Goal: Task Accomplishment & Management: Use online tool/utility

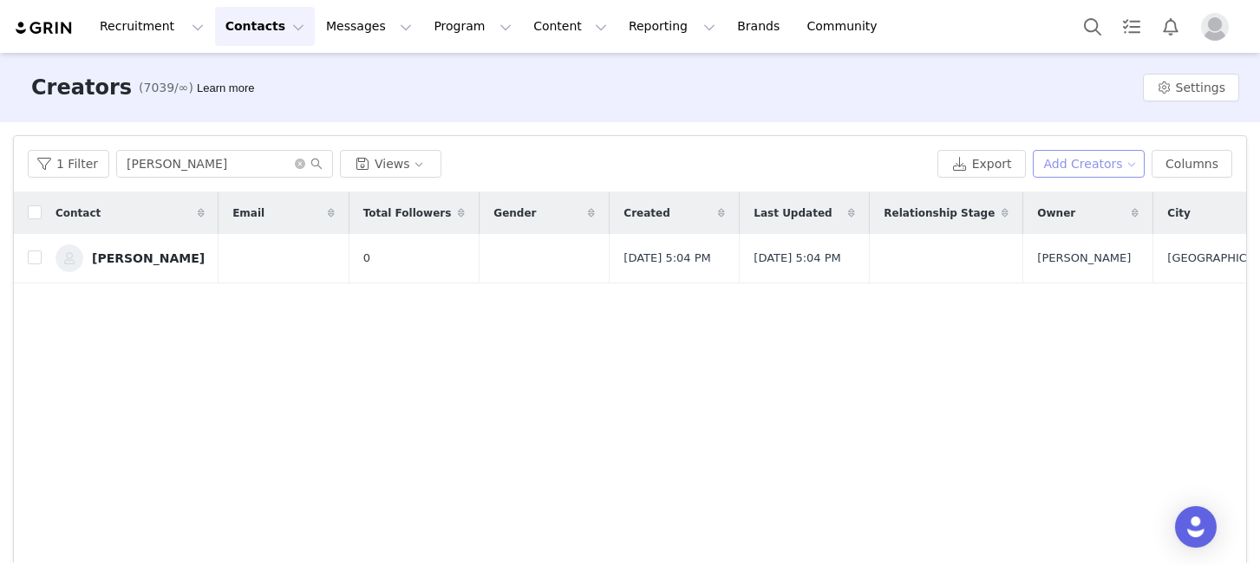
click at [1107, 169] on button "Add Creators" at bounding box center [1089, 164] width 113 height 28
click at [1089, 196] on span "Add a Creator" at bounding box center [1092, 198] width 84 height 19
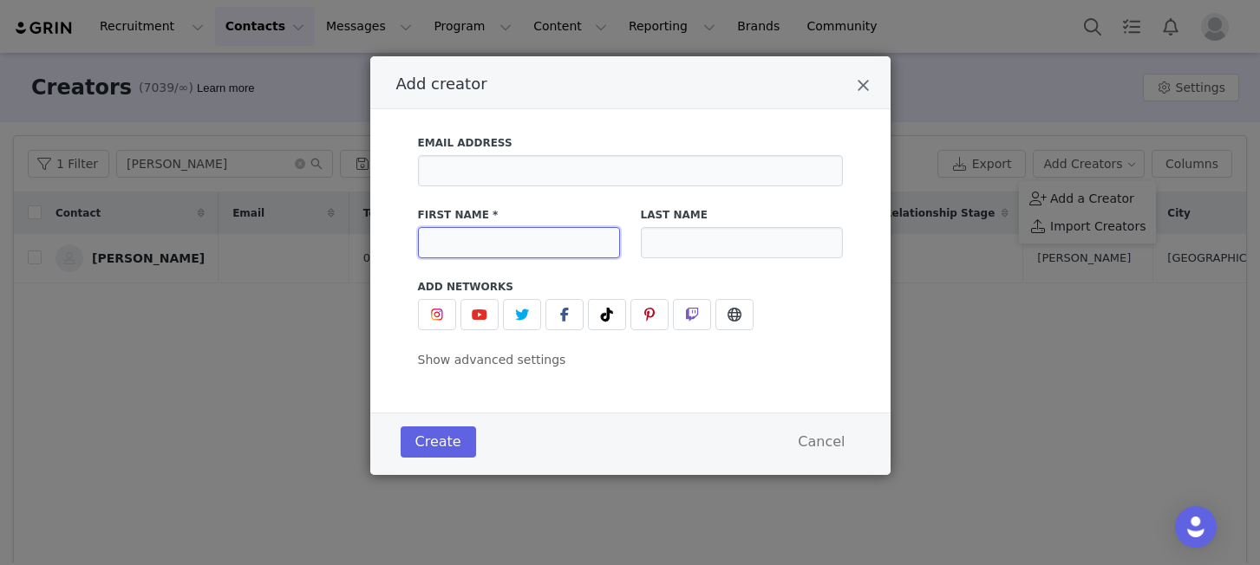
click at [509, 244] on input "Add creator" at bounding box center [519, 242] width 202 height 31
paste input "[PERSON_NAME]"
click at [488, 242] on input "[PERSON_NAME]" at bounding box center [519, 242] width 202 height 31
type input "[PERSON_NAME]"
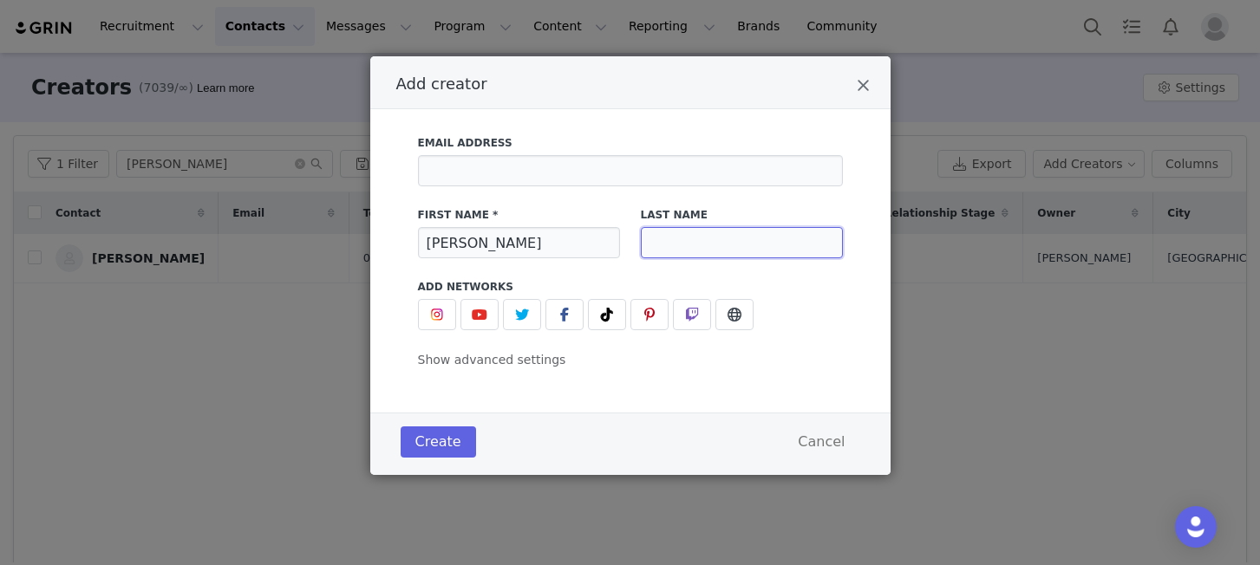
click at [680, 237] on input "Add creator" at bounding box center [742, 242] width 202 height 31
paste input "[PERSON_NAME]"
type input "[PERSON_NAME]"
click at [437, 446] on button "Create" at bounding box center [438, 442] width 75 height 31
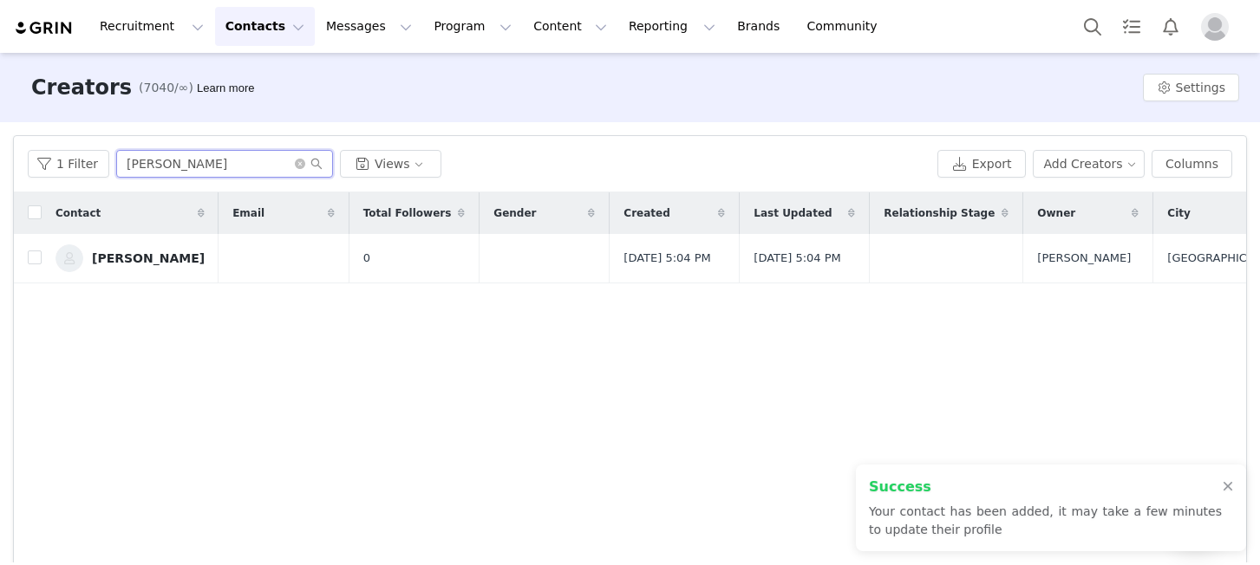
click at [259, 164] on input "[PERSON_NAME]" at bounding box center [224, 164] width 217 height 28
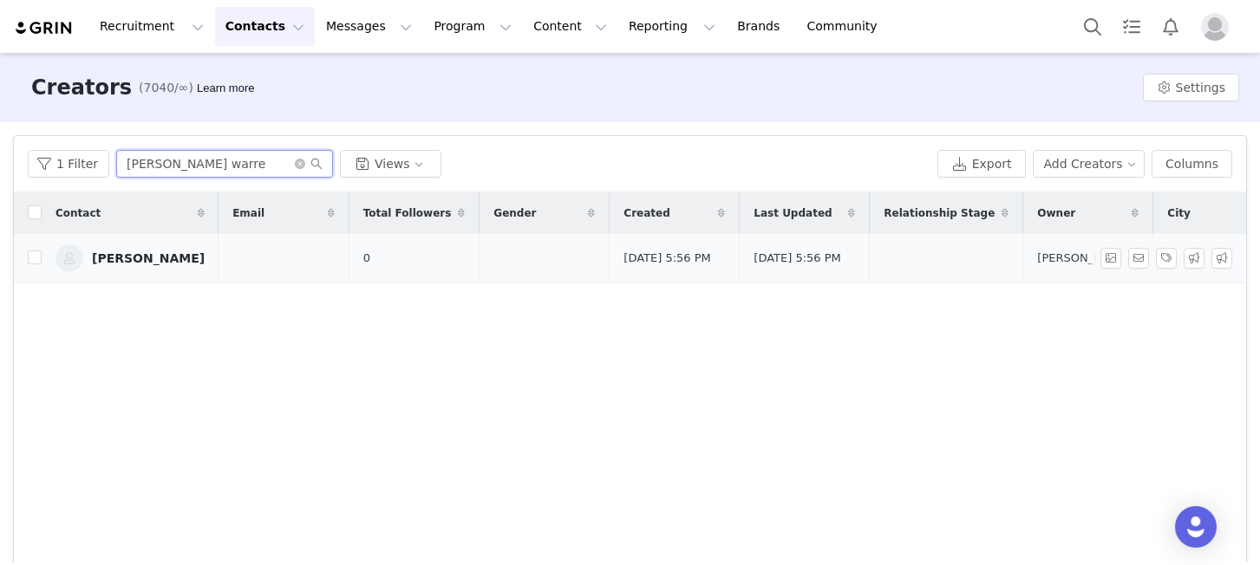
type input "[PERSON_NAME] warre"
click at [131, 264] on div "[PERSON_NAME]" at bounding box center [148, 258] width 113 height 14
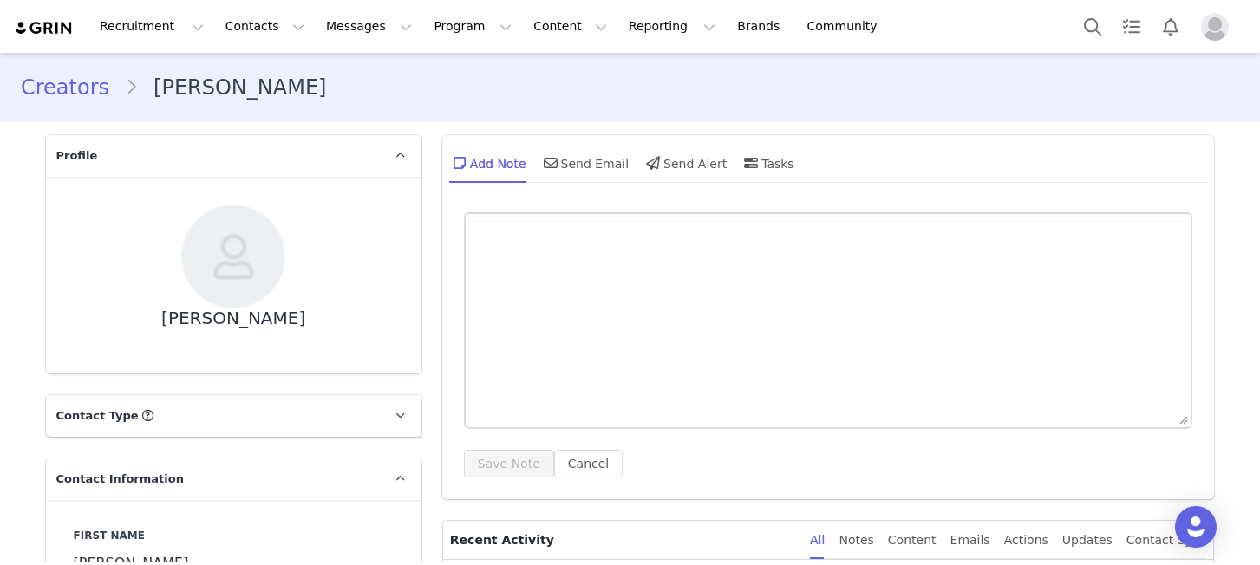
type input "+1 ([GEOGRAPHIC_DATA])"
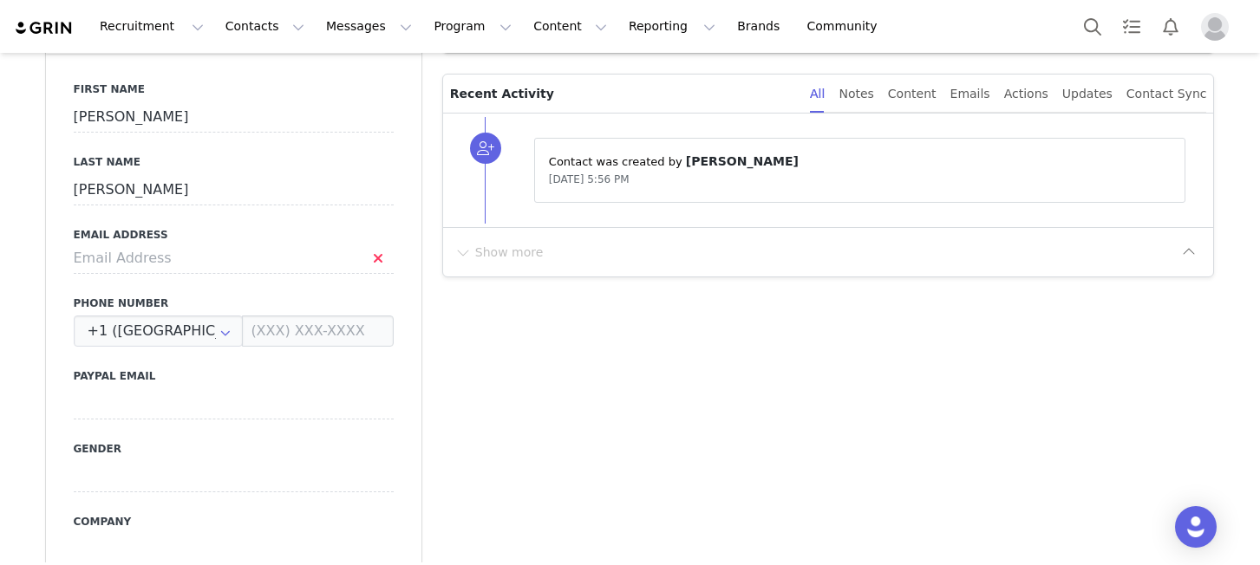
scroll to position [415, 0]
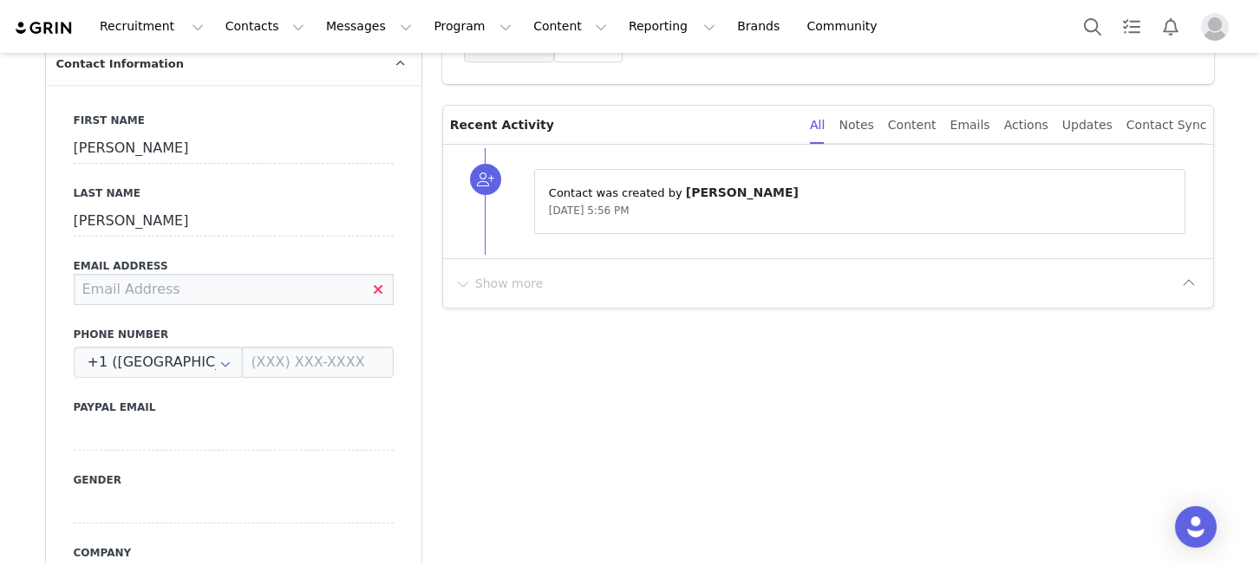
click at [233, 295] on input at bounding box center [234, 289] width 320 height 31
paste input "[PERSON_NAME][EMAIL_ADDRESS][PERSON_NAME][DOMAIN_NAME]"
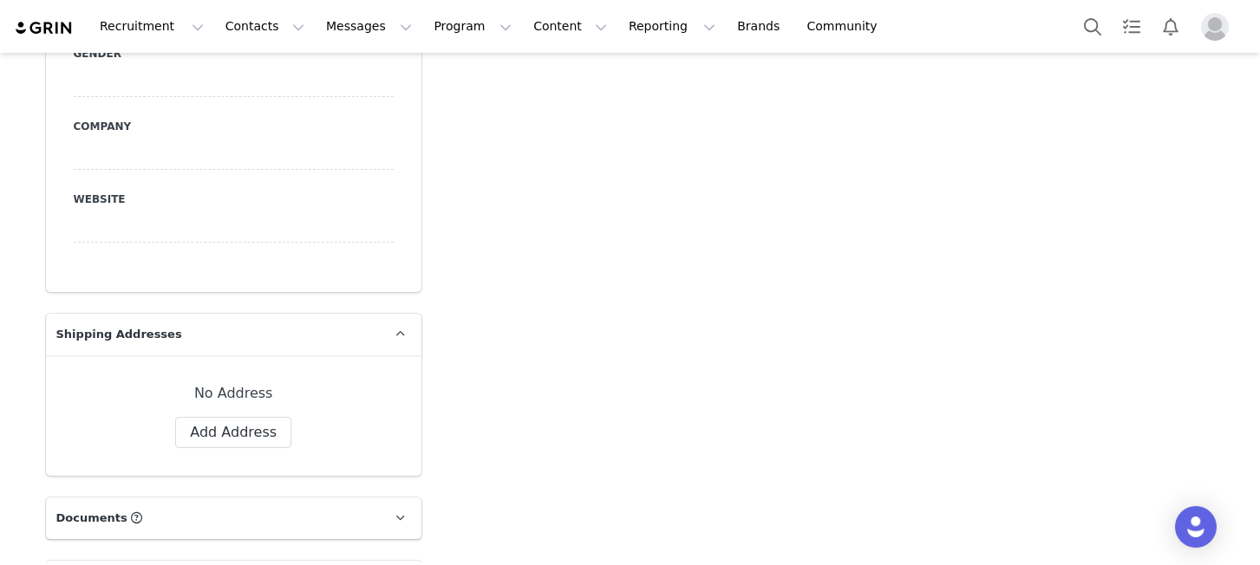
scroll to position [864, 0]
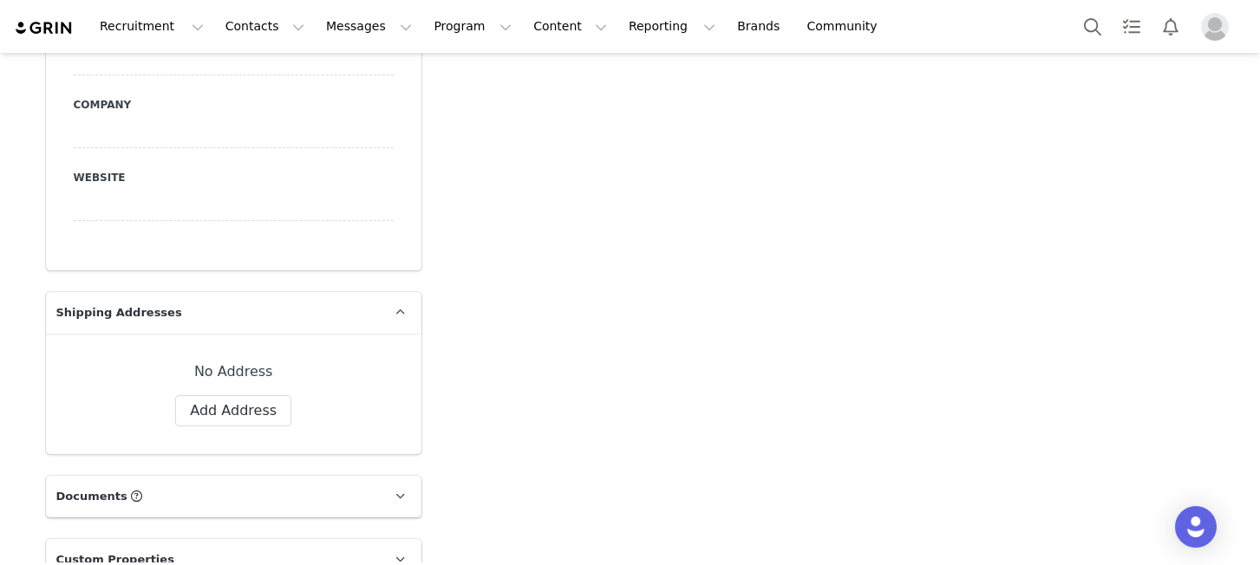
type input "[PERSON_NAME][EMAIL_ADDRESS][PERSON_NAME][DOMAIN_NAME]"
click at [224, 435] on div "No Address Label First Name [PERSON_NAME] Last Name [PERSON_NAME] Email Phone +…" at bounding box center [233, 394] width 375 height 121
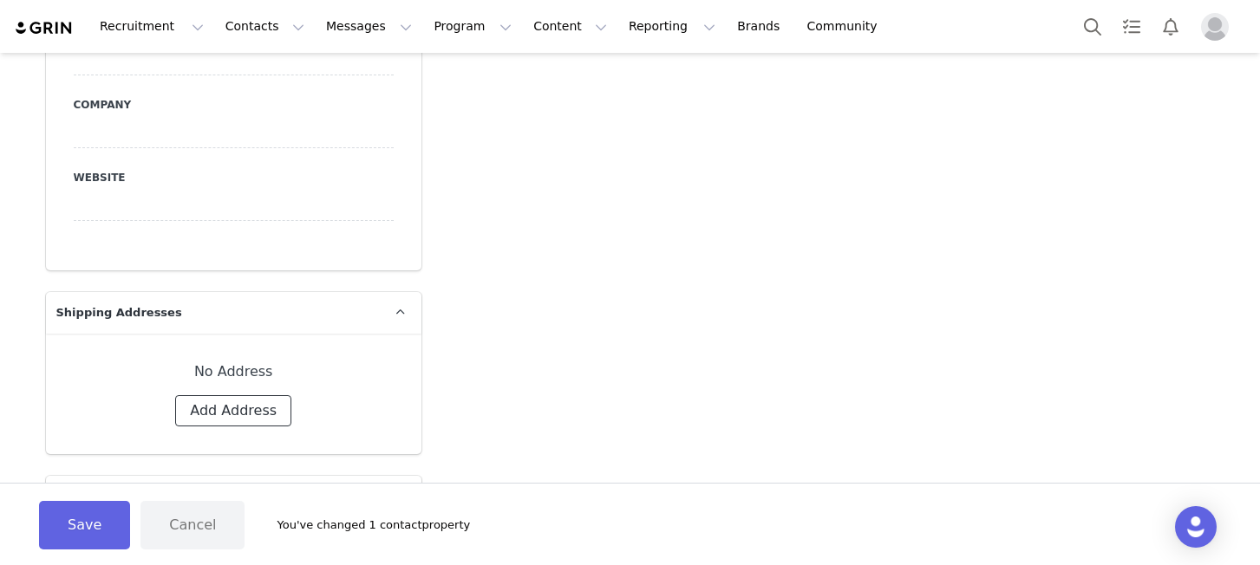
click at [233, 407] on button "Add Address" at bounding box center [233, 410] width 116 height 31
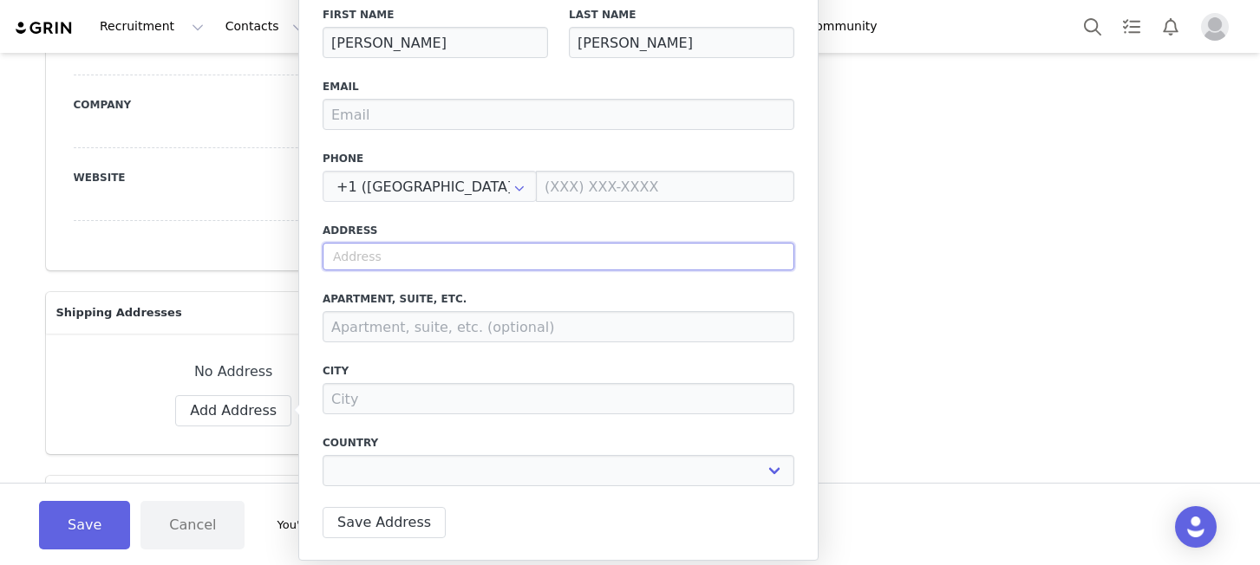
click at [519, 257] on input "text" at bounding box center [559, 257] width 472 height 28
select select
paste input "[STREET_ADDRESS][PERSON_NAME]"
type input "[STREET_ADDRESS][PERSON_NAME]"
select select
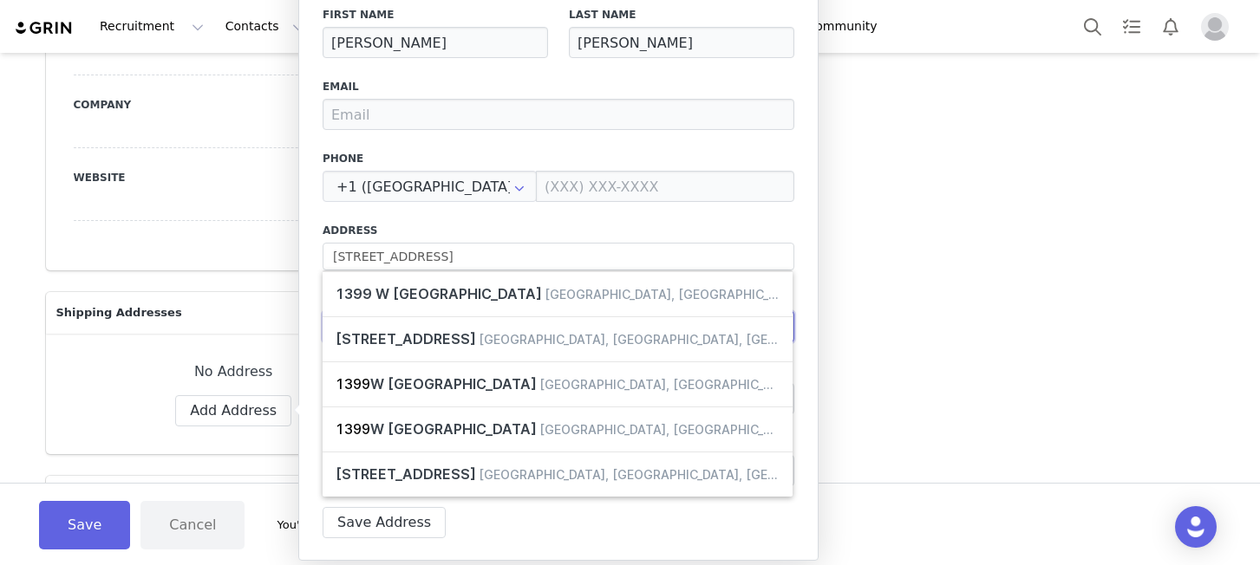
type input "[STREET_ADDRESS]"
type input "Cabool"
select select "[object Object]"
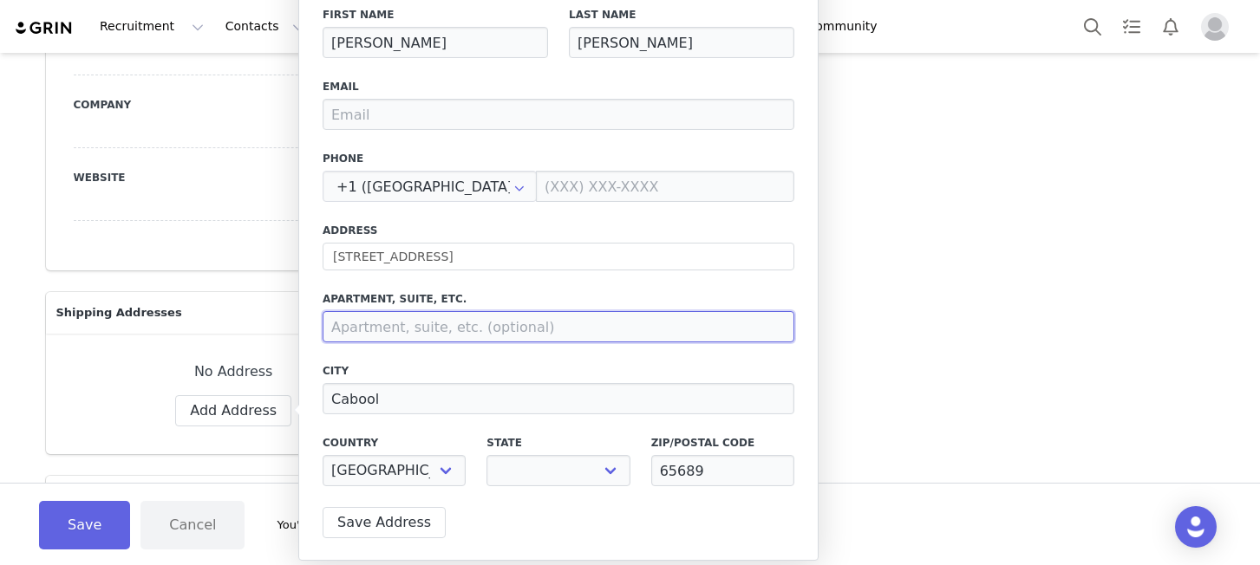
select select "[object Object]"
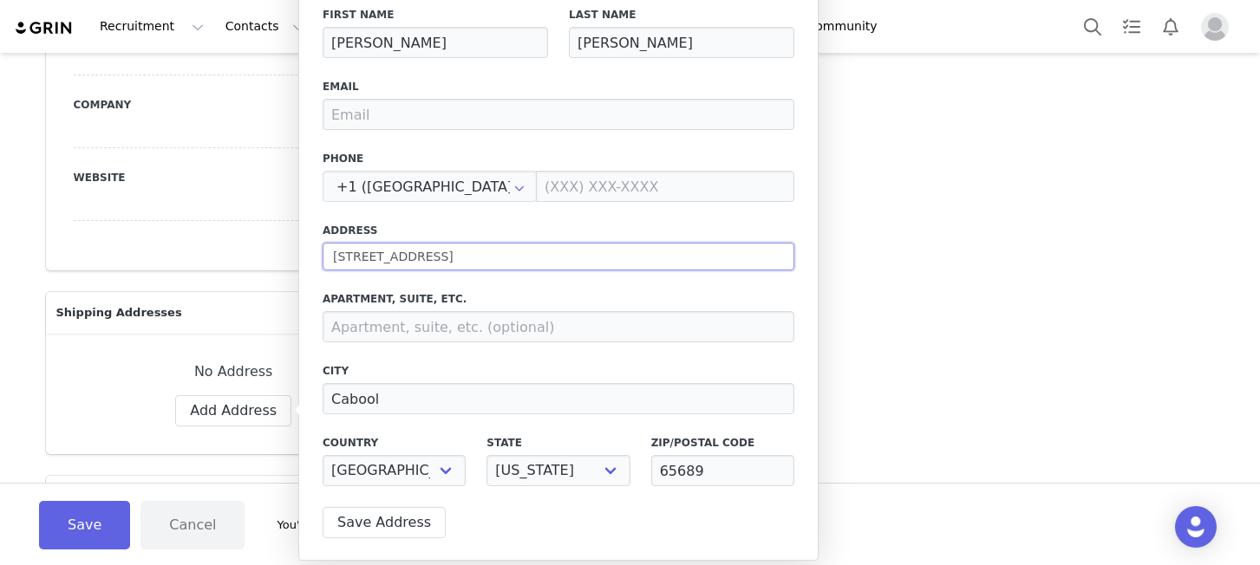
click at [489, 263] on input "[STREET_ADDRESS]" at bounding box center [559, 257] width 472 height 28
type input "[STREET_ADDRESS]"
type input "Columbus"
type input "43221"
select select "[object Object]"
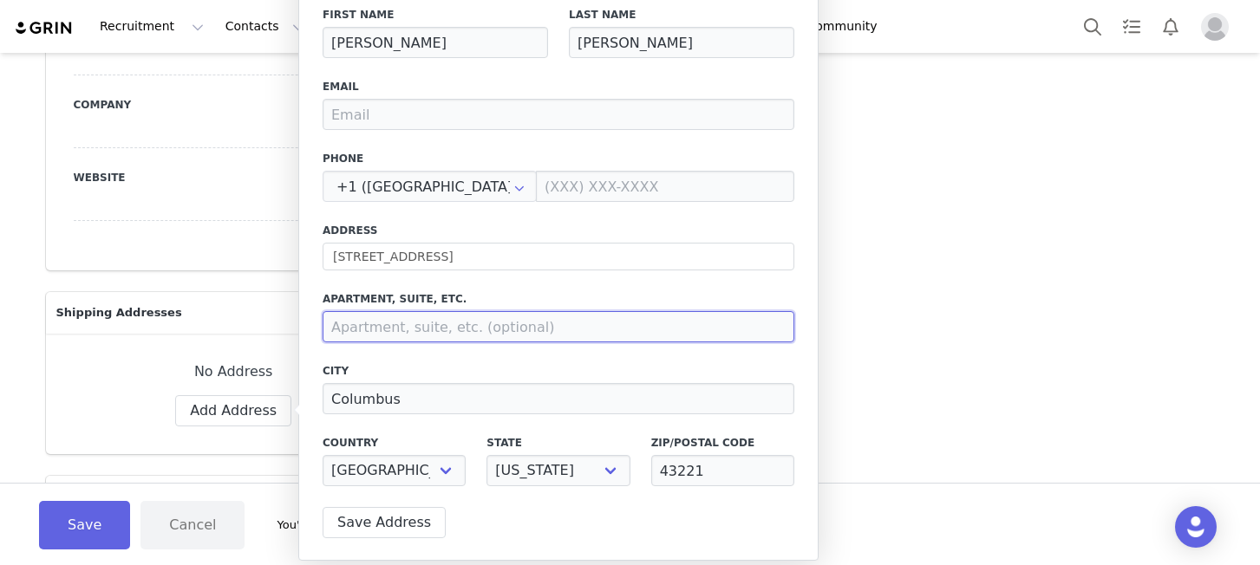
click at [484, 312] on input at bounding box center [559, 326] width 472 height 31
type input "Unit 813"
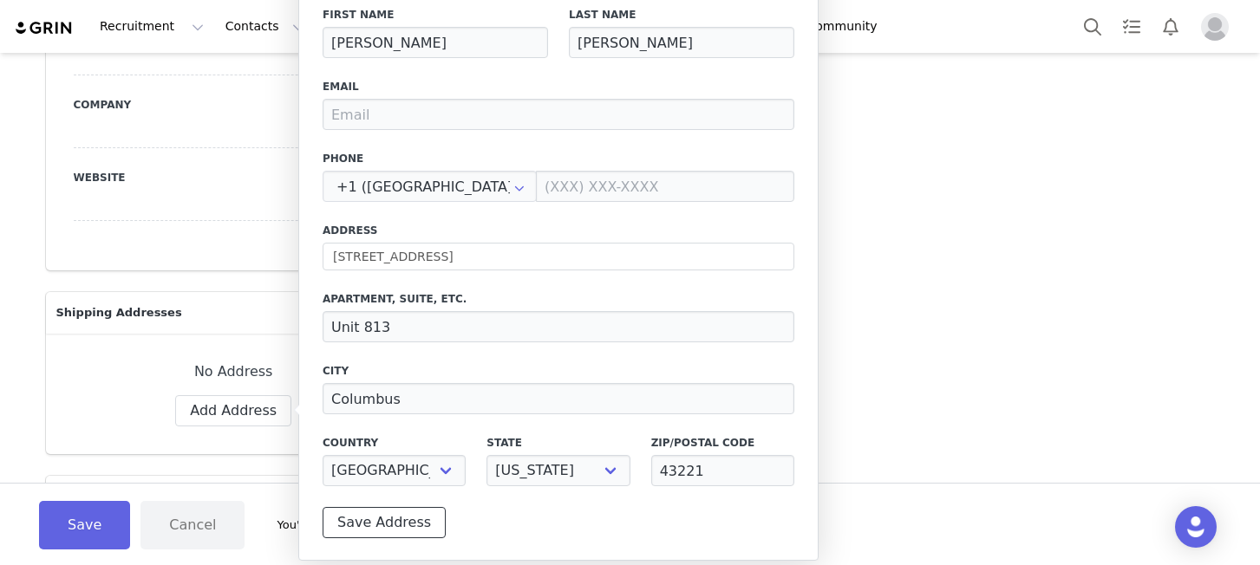
click at [408, 530] on button "Save Address" at bounding box center [384, 522] width 123 height 31
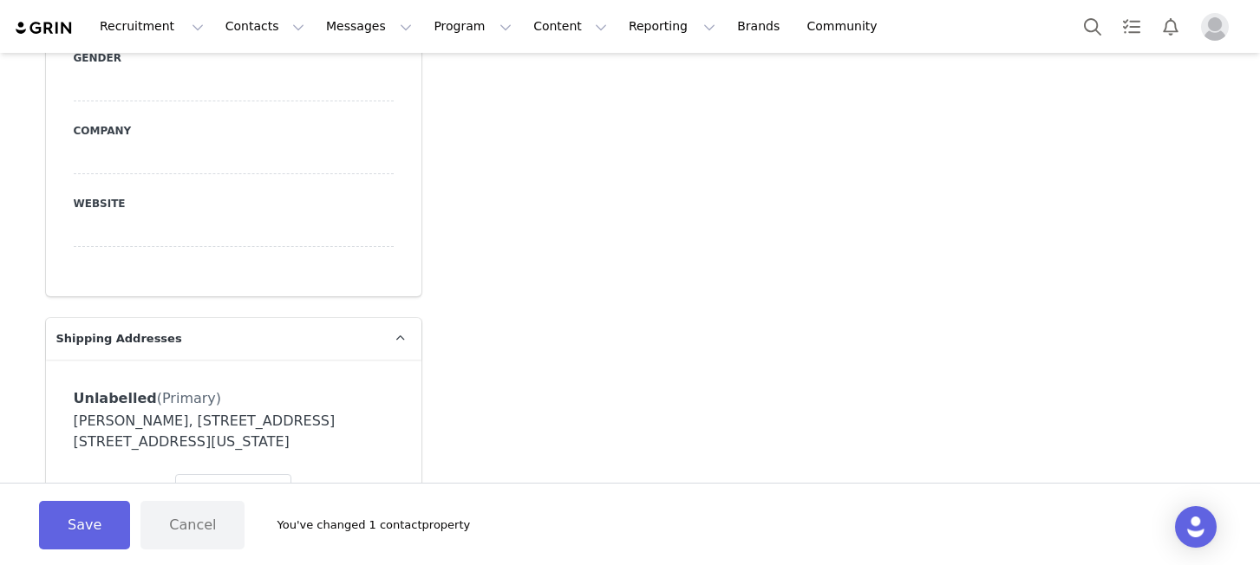
scroll to position [681, 0]
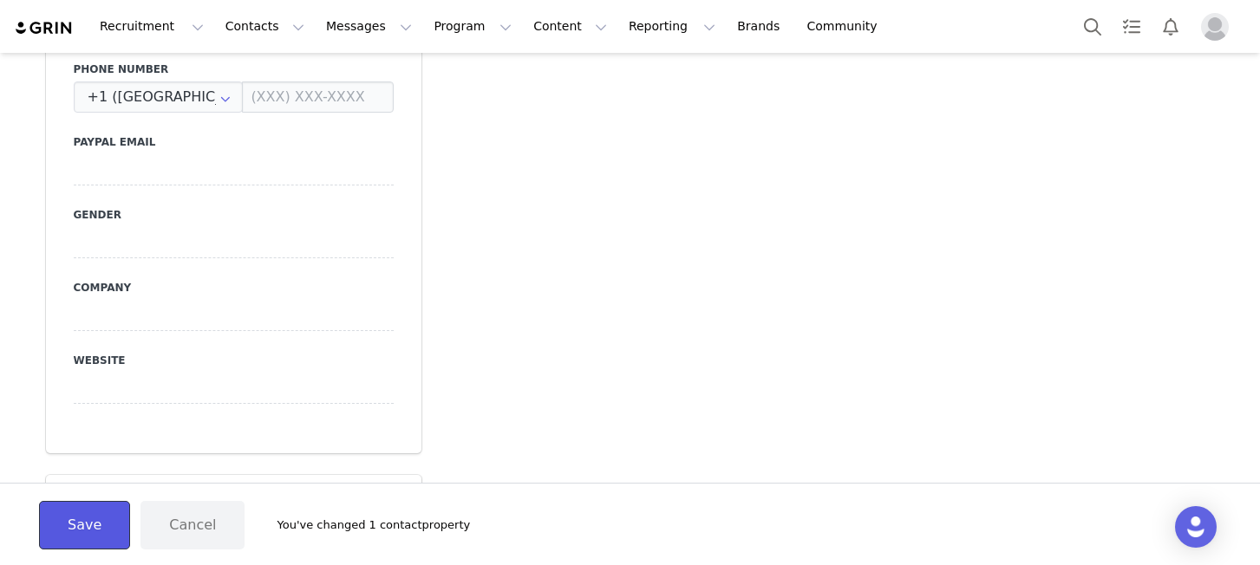
click at [62, 536] on button "Save" at bounding box center [84, 525] width 91 height 49
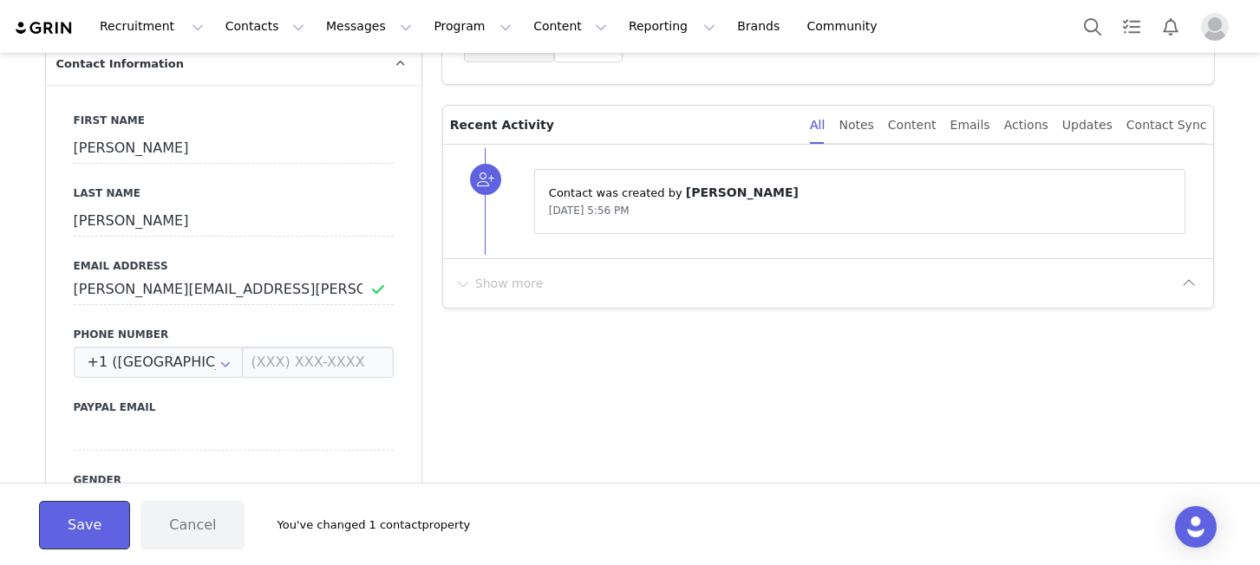
scroll to position [478, 0]
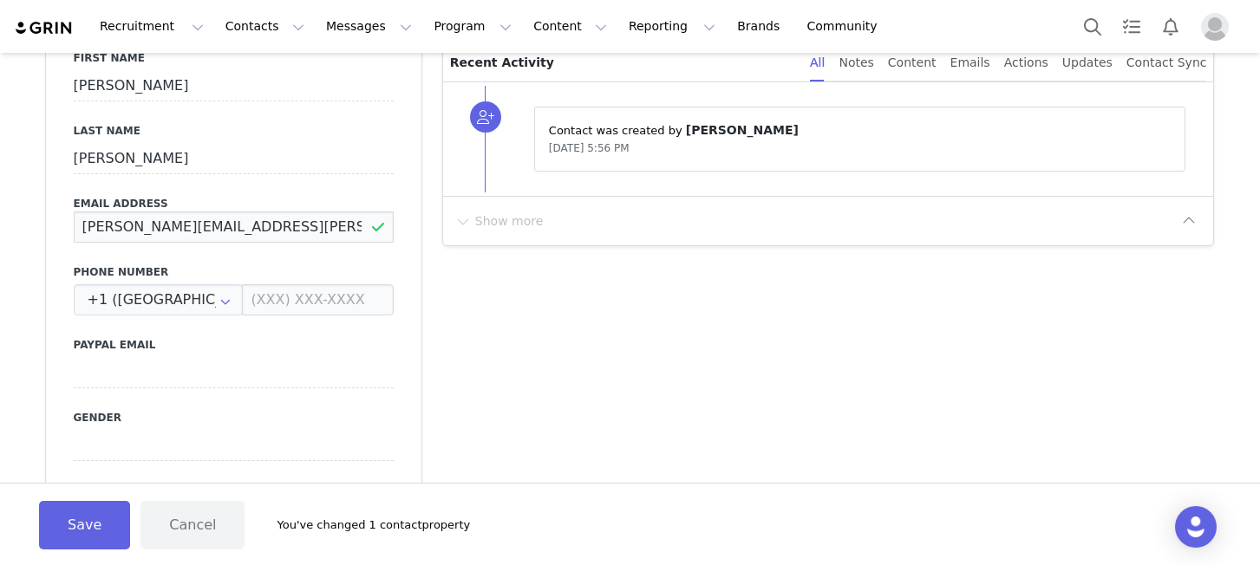
click at [292, 232] on input "[PERSON_NAME][EMAIL_ADDRESS][PERSON_NAME][DOMAIN_NAME]" at bounding box center [234, 227] width 320 height 31
type input "m"
click at [232, 227] on input "[EMAIL_ADDRESS][DOMAIN_NAME]" at bounding box center [234, 227] width 320 height 31
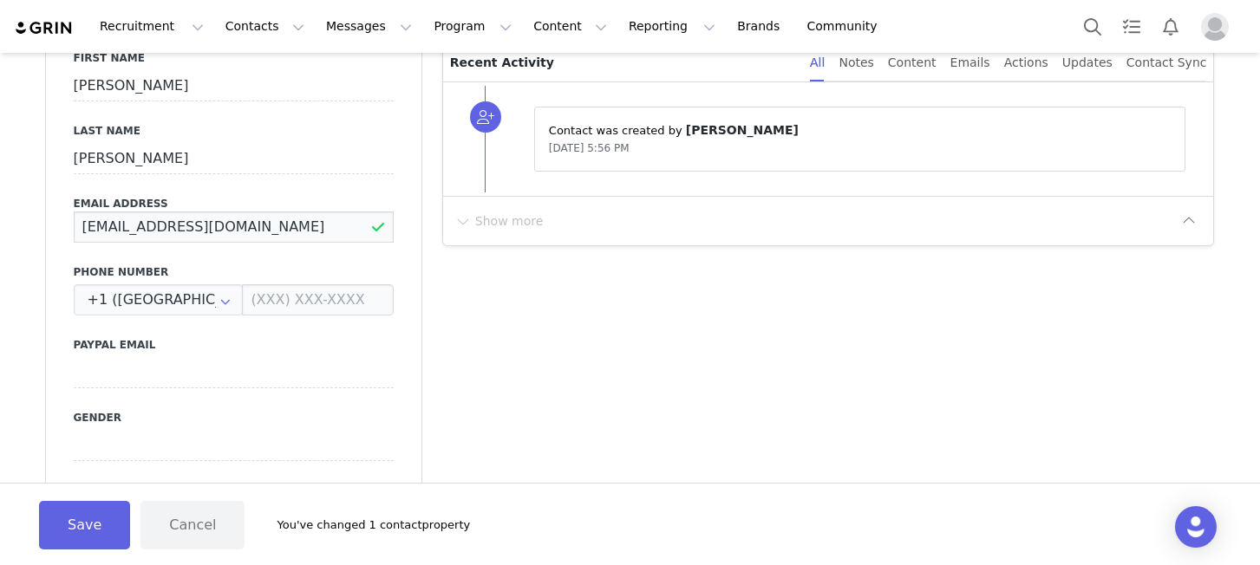
click at [232, 227] on input "[EMAIL_ADDRESS][DOMAIN_NAME]" at bounding box center [234, 227] width 320 height 31
paste input "[PERSON_NAME].[PERSON_NAME]@grail-talent"
click at [98, 523] on button "Save" at bounding box center [84, 525] width 91 height 49
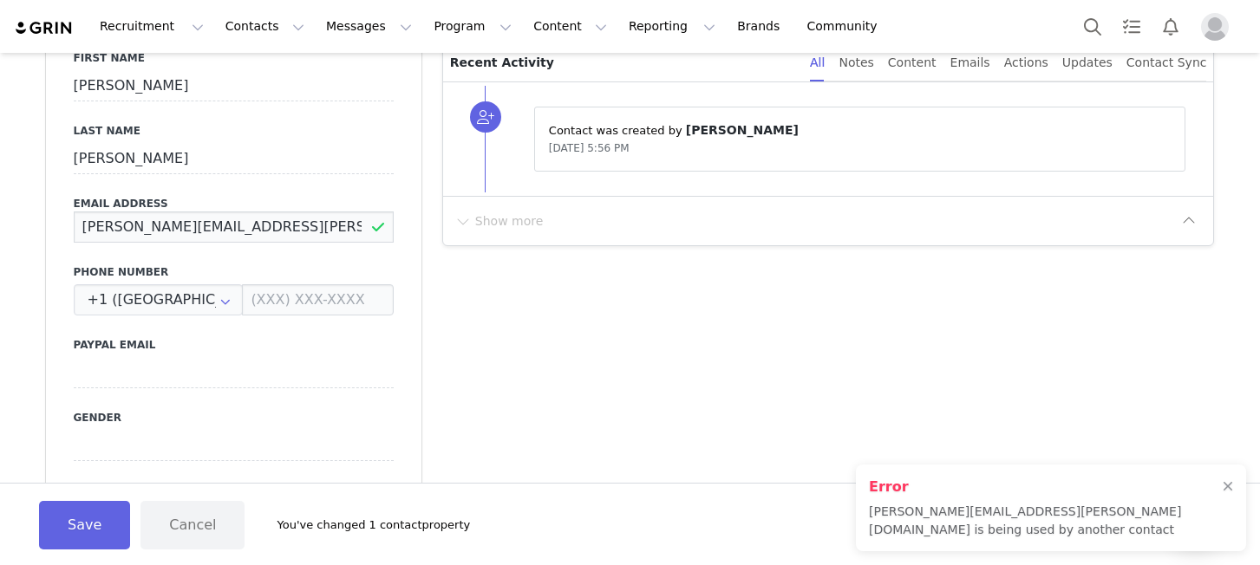
click at [273, 222] on input "[PERSON_NAME][EMAIL_ADDRESS][PERSON_NAME][DOMAIN_NAME]" at bounding box center [234, 227] width 320 height 31
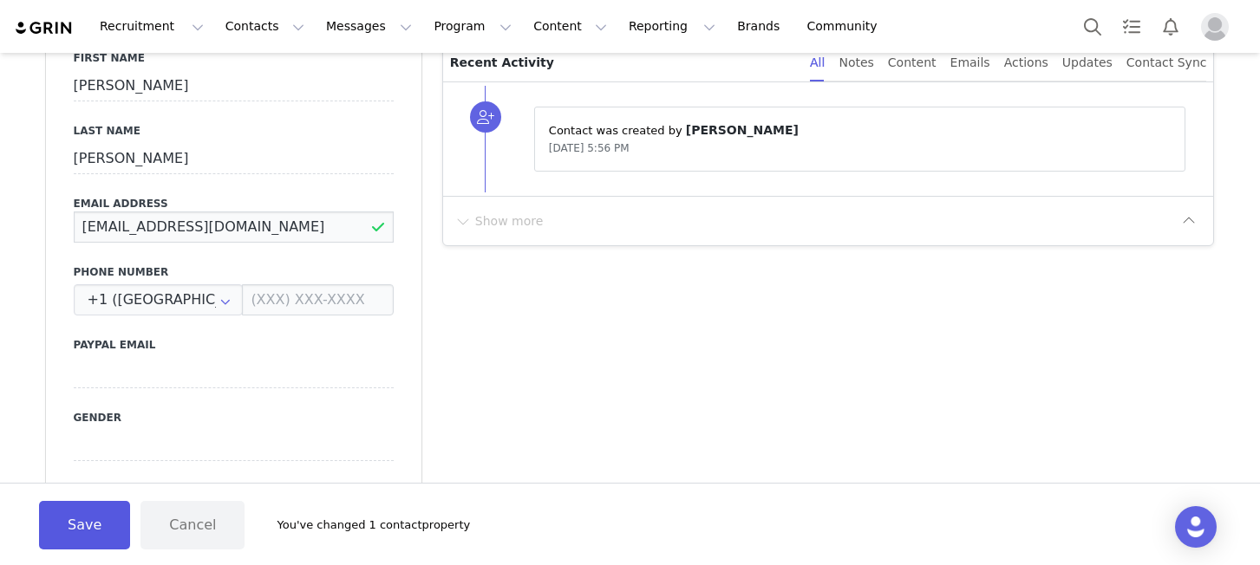
type input "[EMAIL_ADDRESS][DOMAIN_NAME]"
click at [82, 519] on button "Save" at bounding box center [84, 525] width 91 height 49
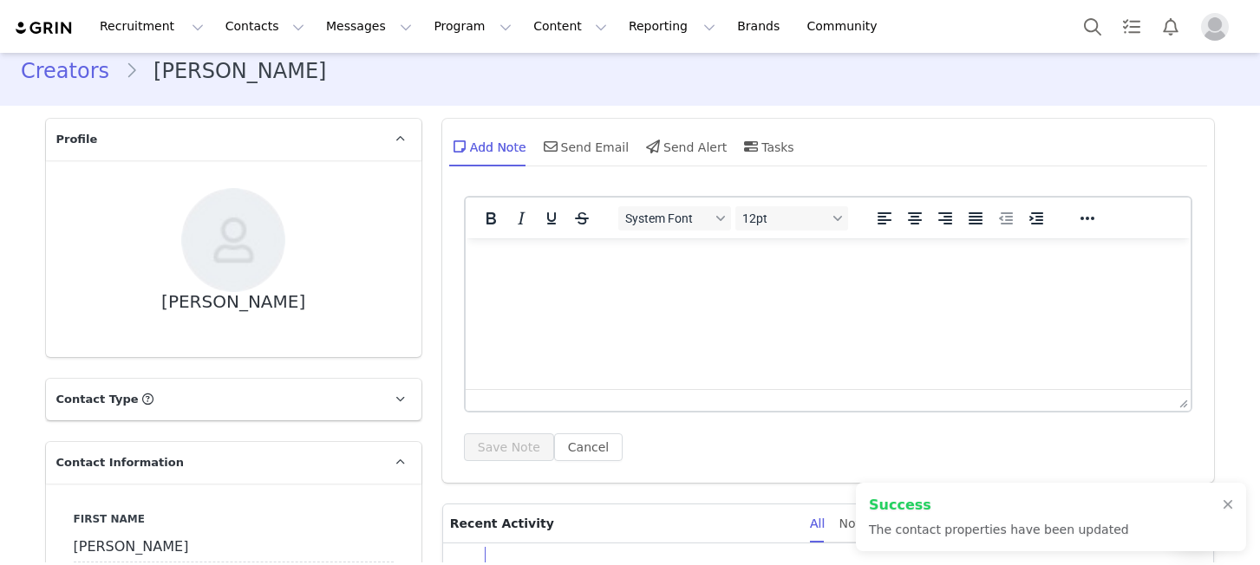
scroll to position [0, 0]
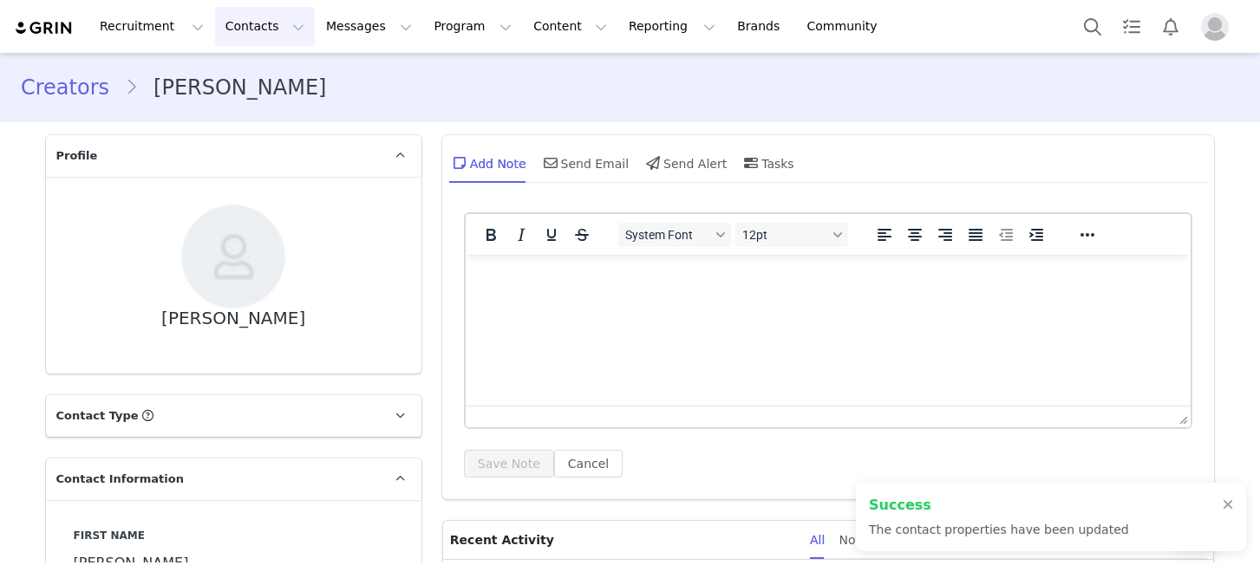
click at [215, 23] on button "Contacts Contacts" at bounding box center [265, 26] width 100 height 39
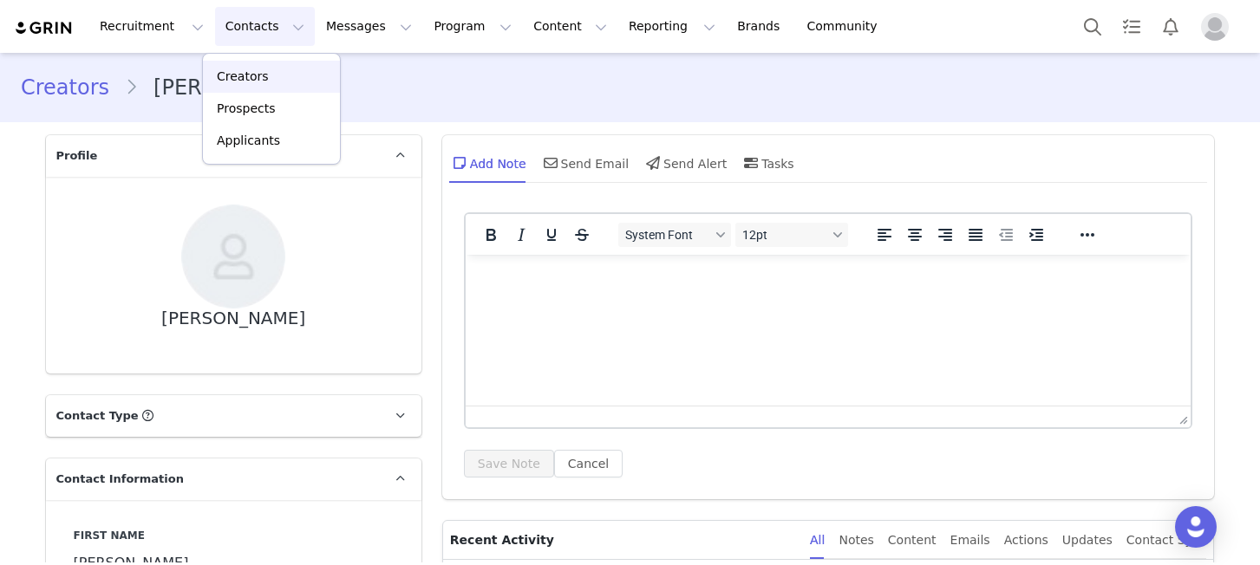
click at [243, 66] on link "Creators" at bounding box center [271, 77] width 137 height 32
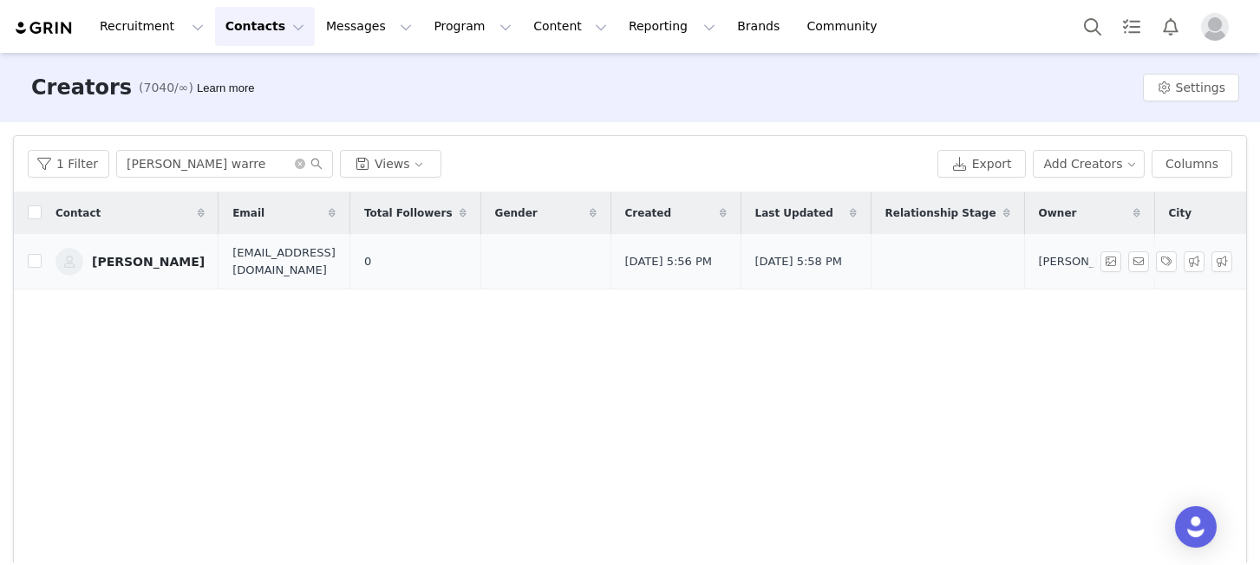
click at [946, 261] on td at bounding box center [947, 262] width 153 height 56
click at [77, 263] on img at bounding box center [70, 262] width 28 height 28
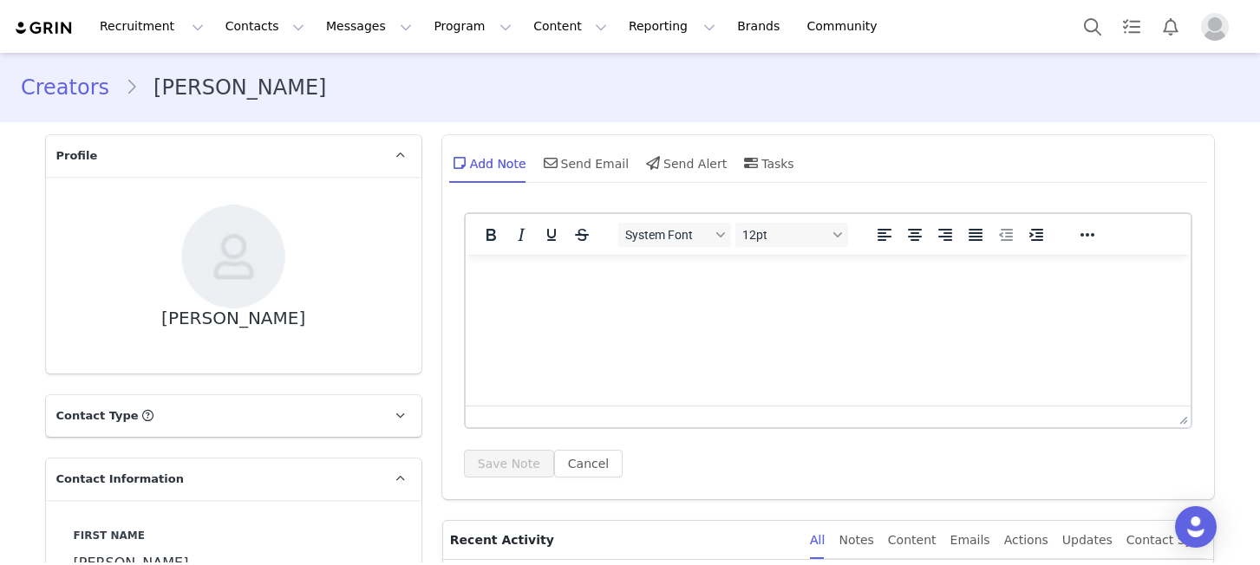
type input "+1 ([GEOGRAPHIC_DATA])"
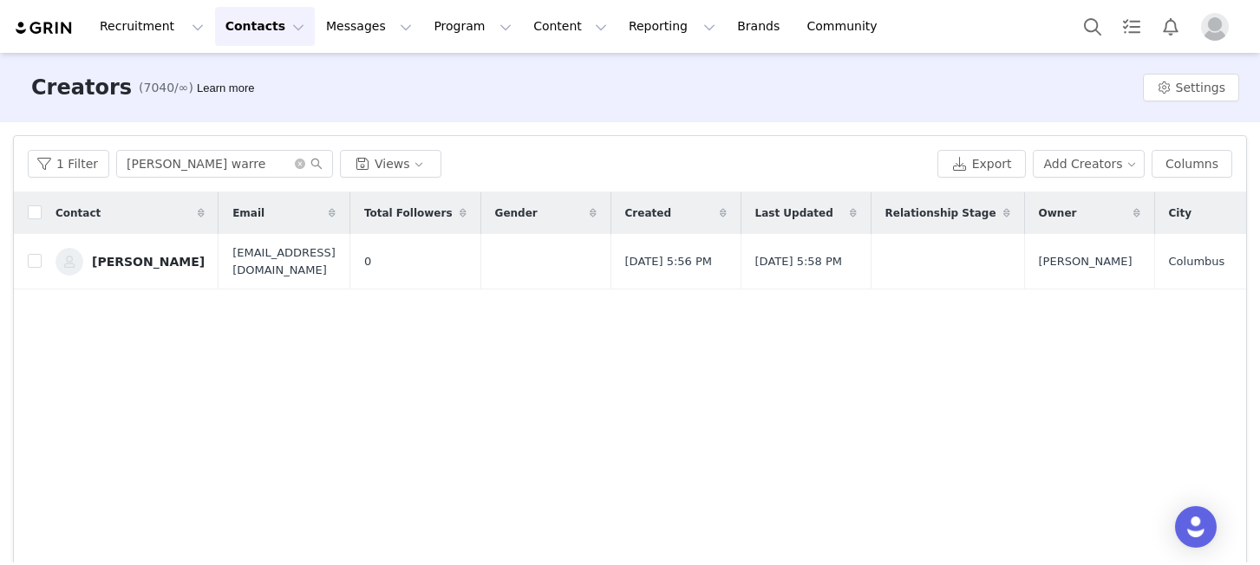
click at [258, 137] on div "1 Filter [PERSON_NAME] warre Views Export Add Creators Columns" at bounding box center [630, 164] width 1232 height 56
click at [225, 158] on input "[PERSON_NAME] warre" at bounding box center [224, 164] width 217 height 28
paste input "[PERSON_NAME][EMAIL_ADDRESS][PERSON_NAME][DOMAIN_NAME]"
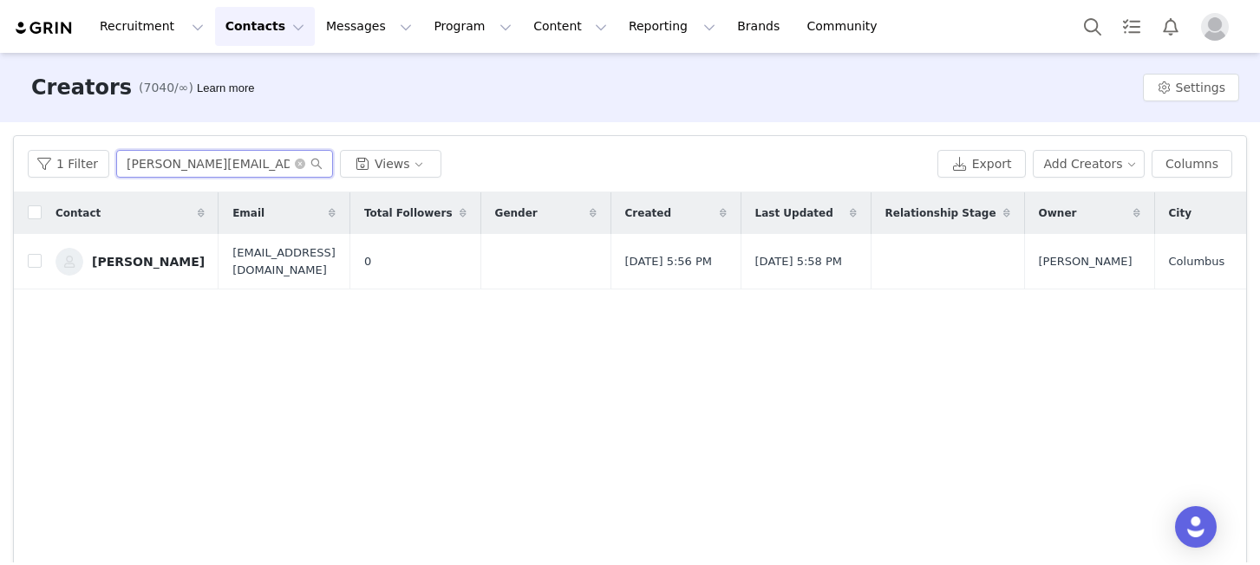
scroll to position [0, 6]
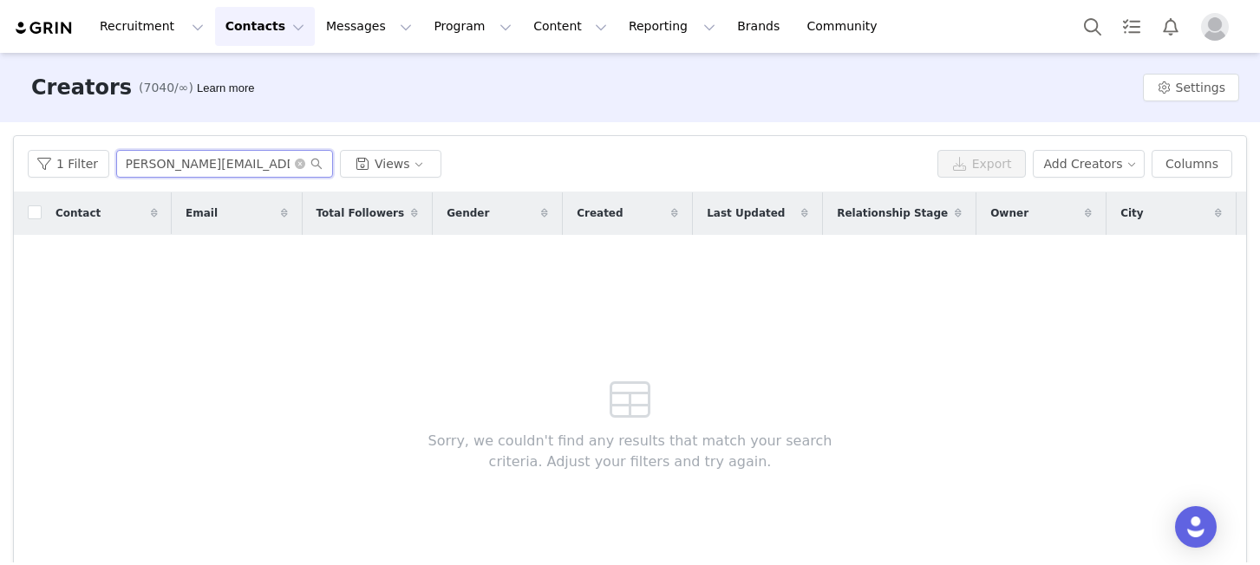
click at [289, 167] on input "[PERSON_NAME][EMAIL_ADDRESS][PERSON_NAME][DOMAIN_NAME]" at bounding box center [224, 164] width 217 height 28
type input "[PERSON_NAME][EMAIL_ADDRESS][PERSON_NAME][DOMAIN_NAME]"
click at [298, 162] on icon "icon: close-circle" at bounding box center [300, 164] width 10 height 10
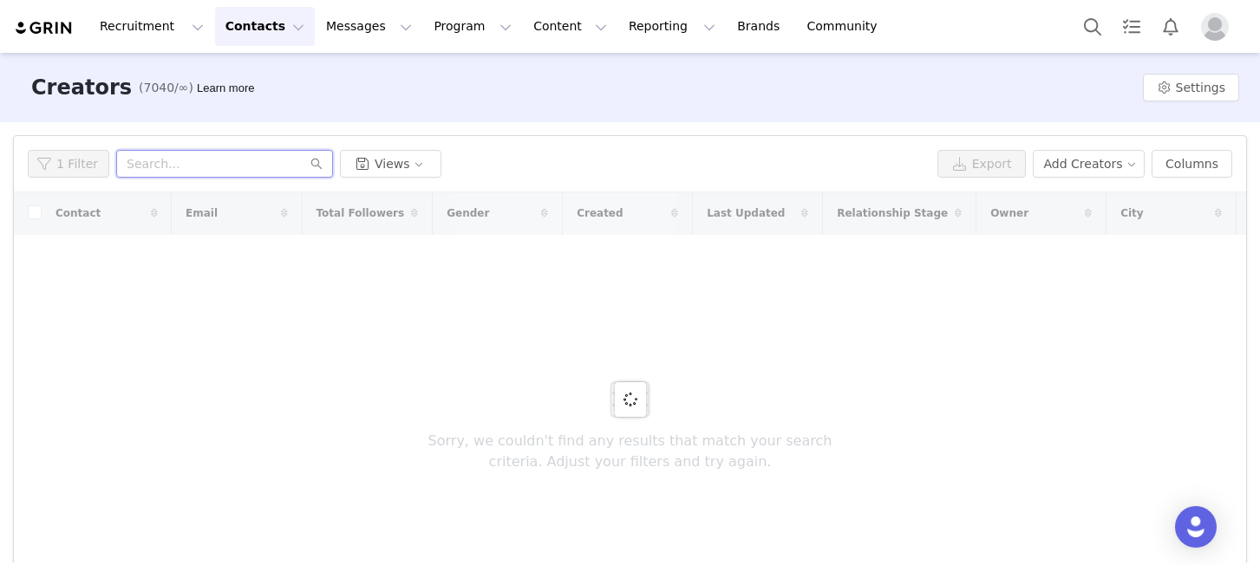
click at [200, 165] on input "text" at bounding box center [224, 164] width 217 height 28
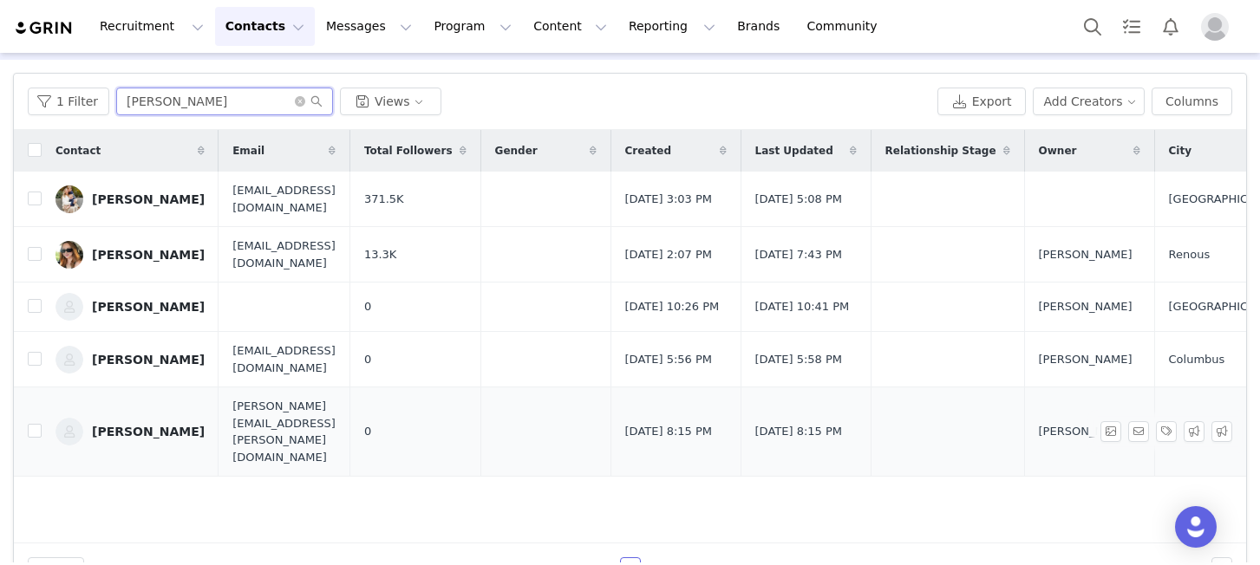
scroll to position [67, 0]
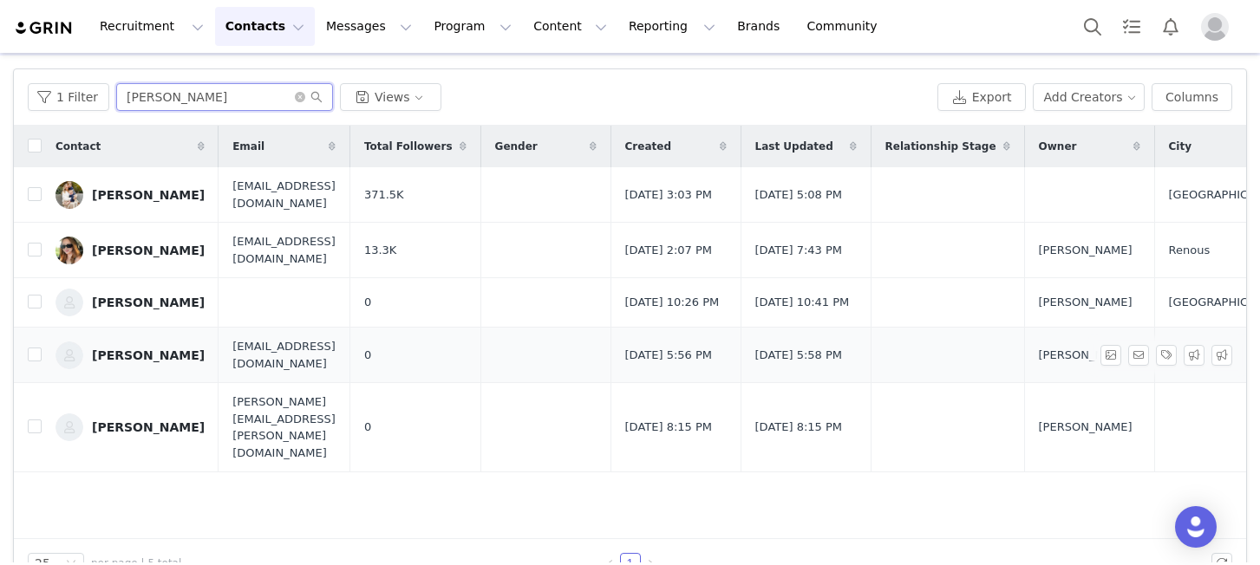
type input "[PERSON_NAME]"
click at [290, 365] on span "[EMAIL_ADDRESS][DOMAIN_NAME]" at bounding box center [283, 355] width 103 height 34
click at [137, 362] on div "[PERSON_NAME]" at bounding box center [148, 356] width 113 height 14
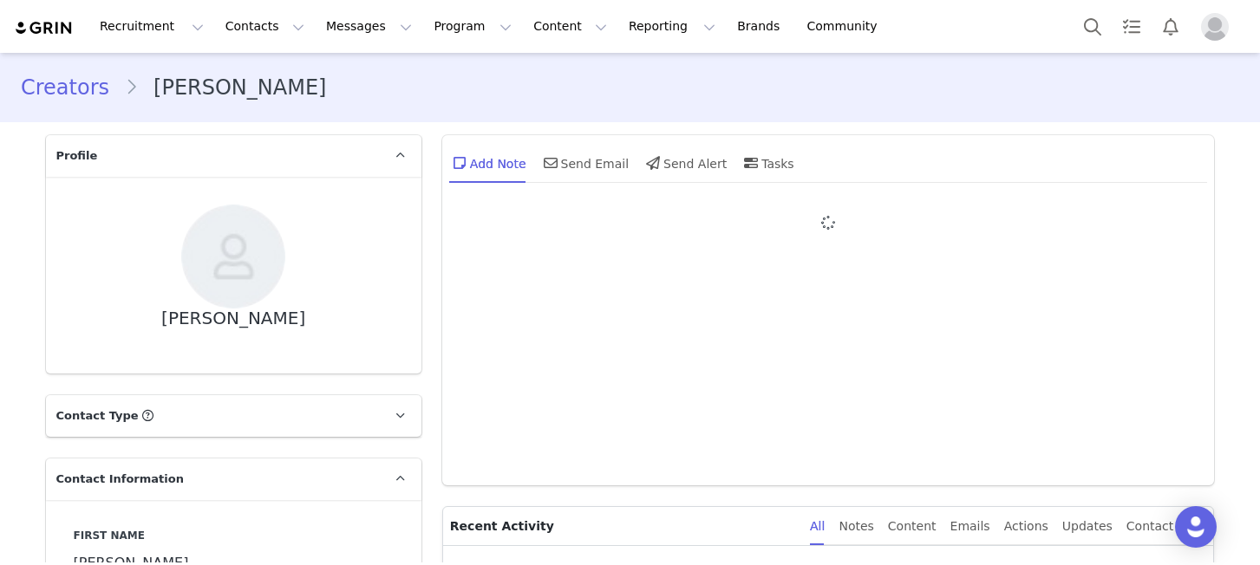
type input "+1 ([GEOGRAPHIC_DATA])"
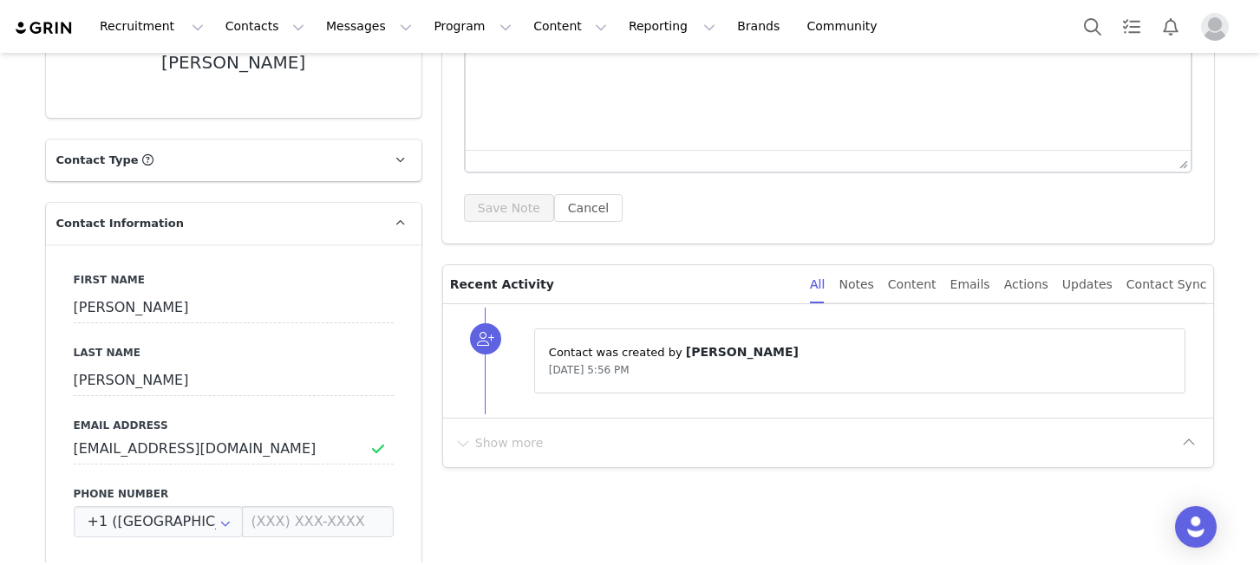
scroll to position [332, 0]
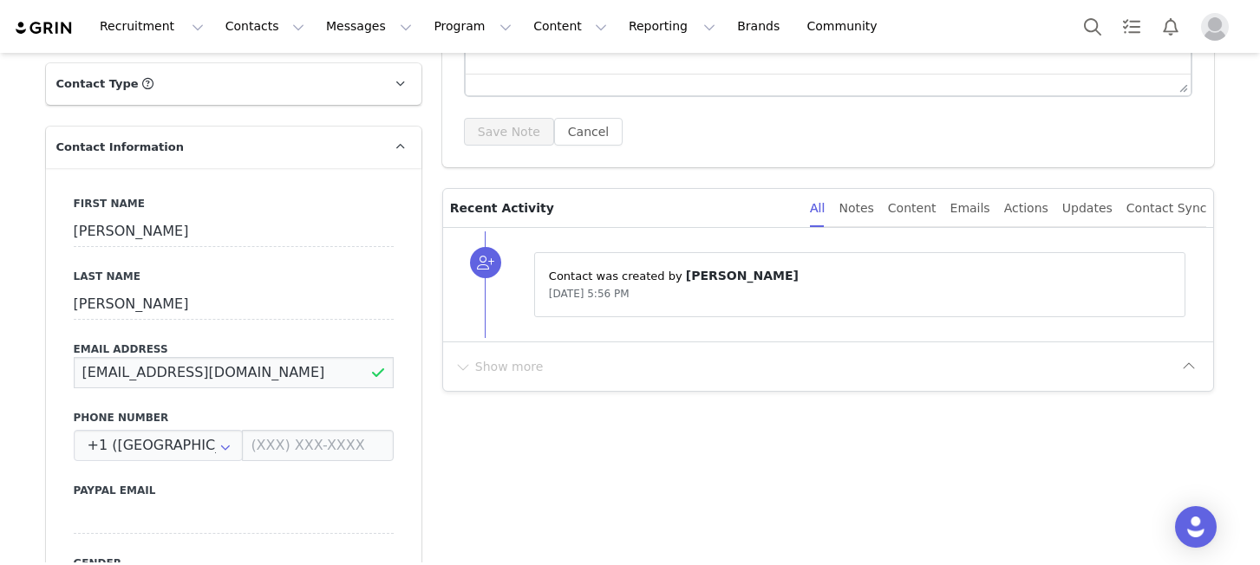
click at [280, 370] on input "[EMAIL_ADDRESS][DOMAIN_NAME]" at bounding box center [234, 372] width 320 height 31
paste input "[PERSON_NAME].[PERSON_NAME]@grail-talent"
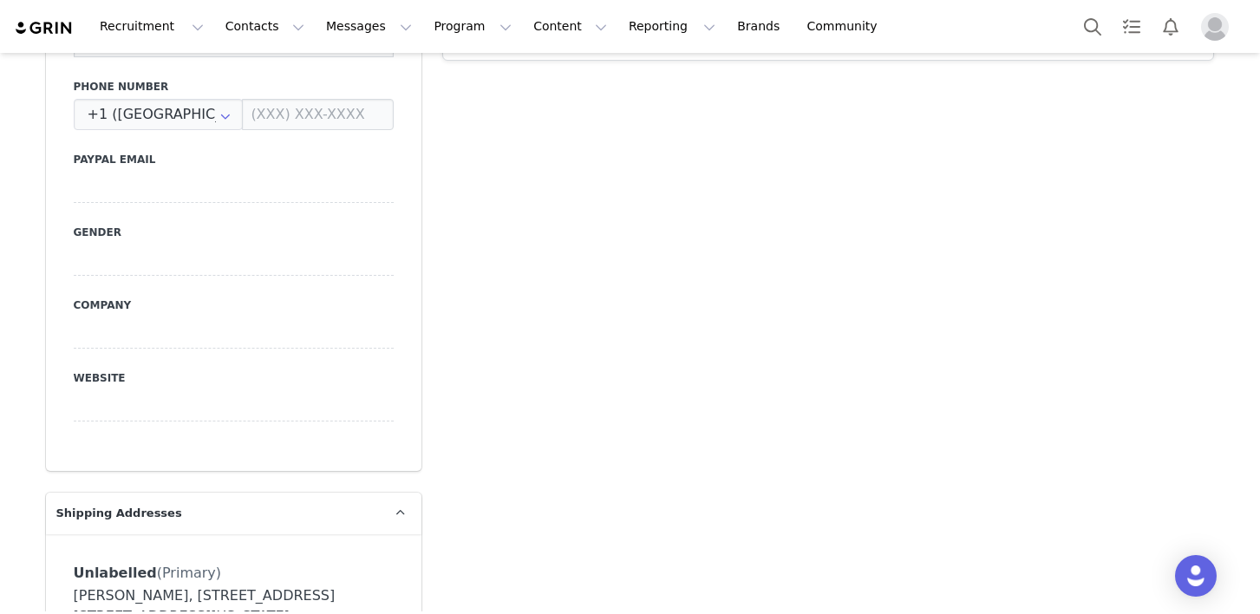
scroll to position [0, 0]
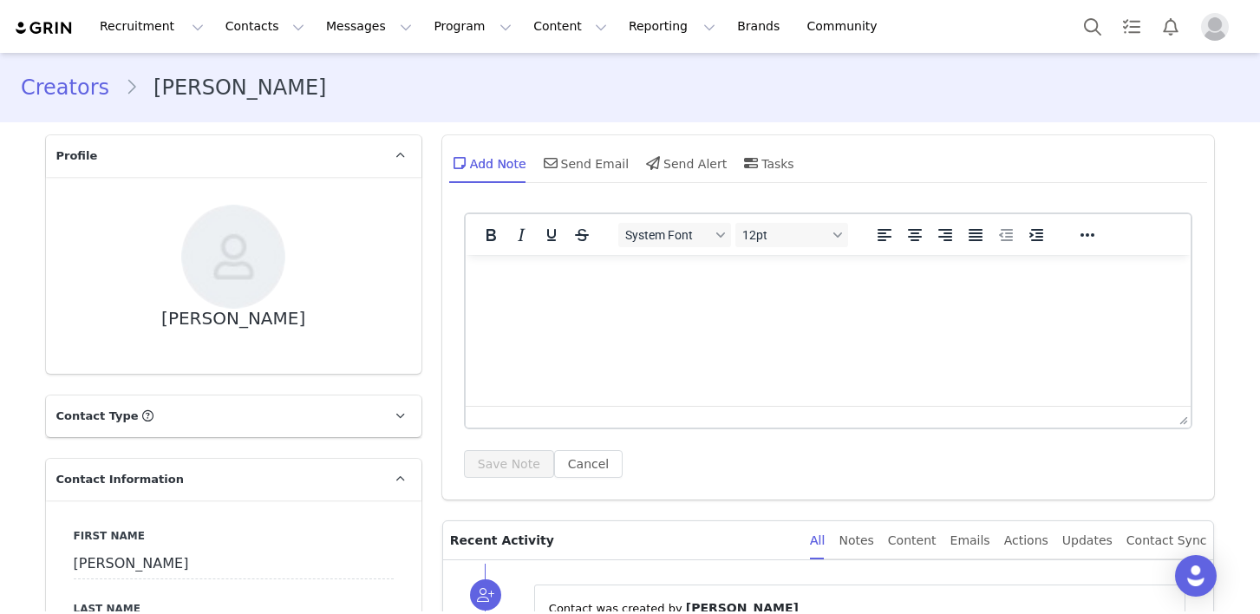
click at [866, 104] on div "Creators [PERSON_NAME]" at bounding box center [630, 87] width 1260 height 59
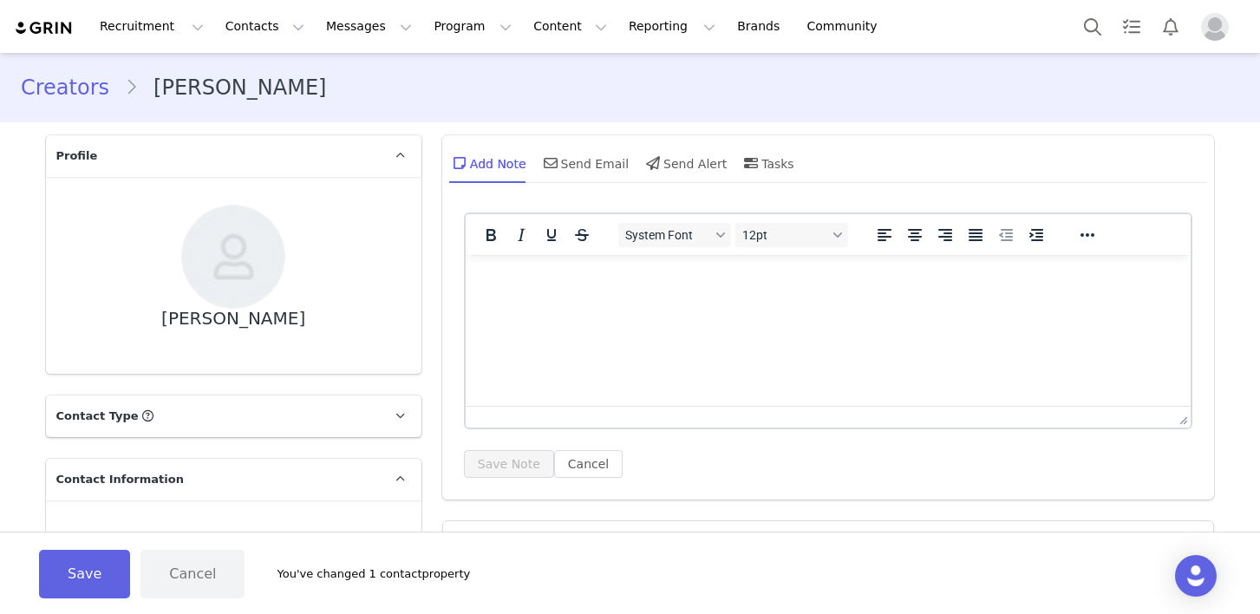
scroll to position [269, 0]
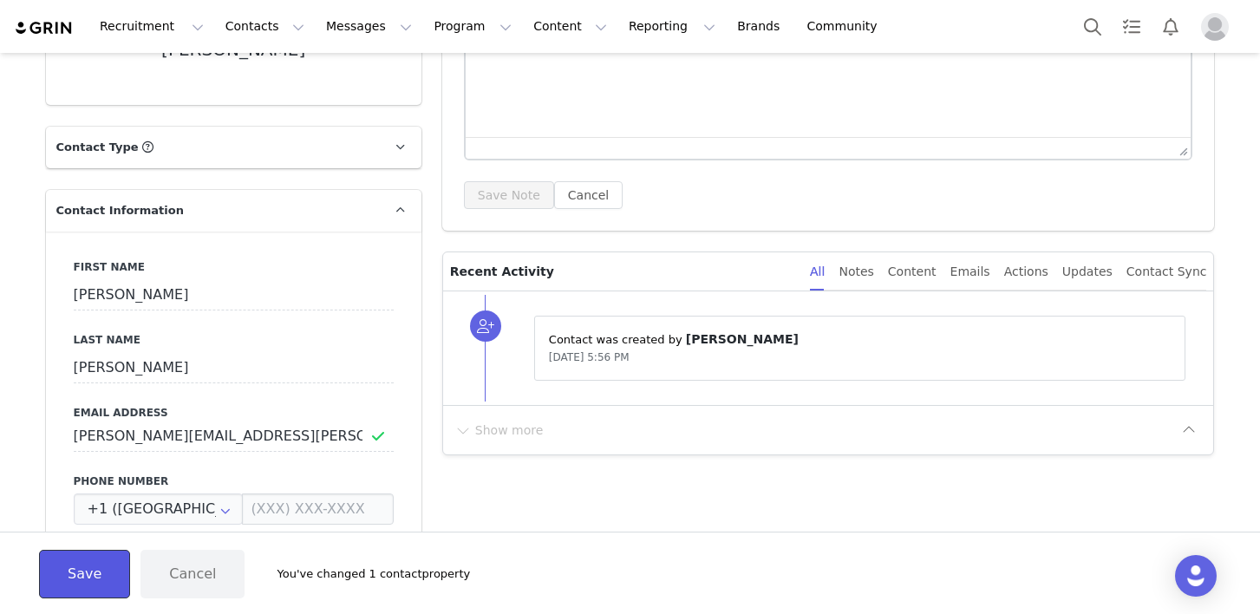
click at [77, 565] on button "Save" at bounding box center [84, 574] width 91 height 49
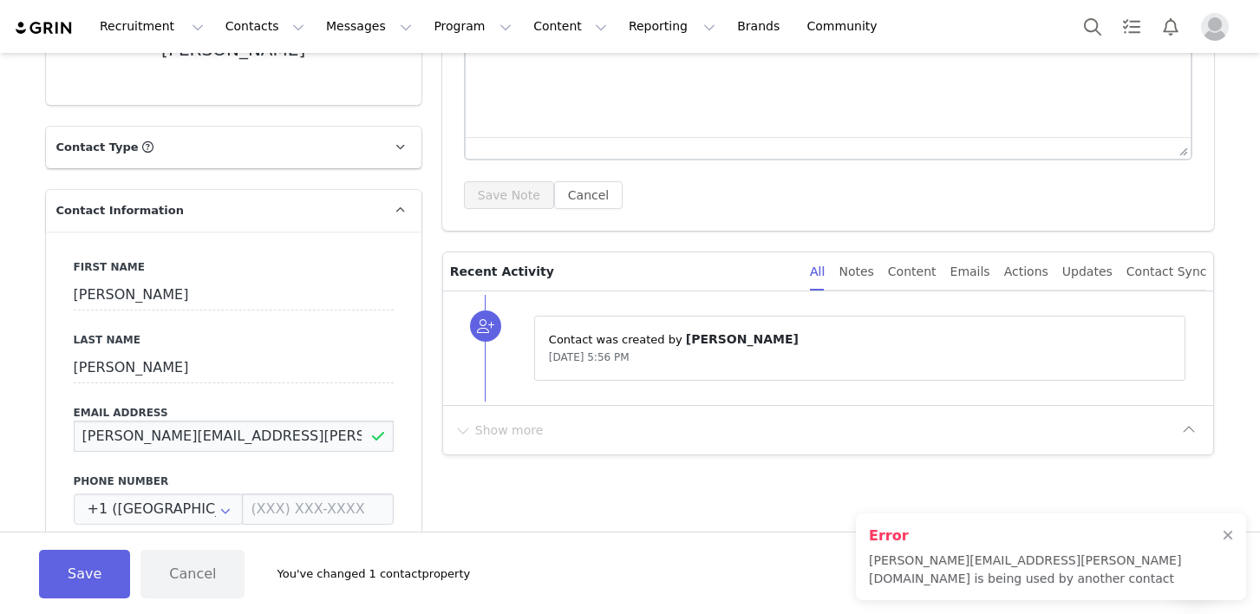
click at [222, 446] on input "[PERSON_NAME][EMAIL_ADDRESS][PERSON_NAME][DOMAIN_NAME]" at bounding box center [234, 436] width 320 height 31
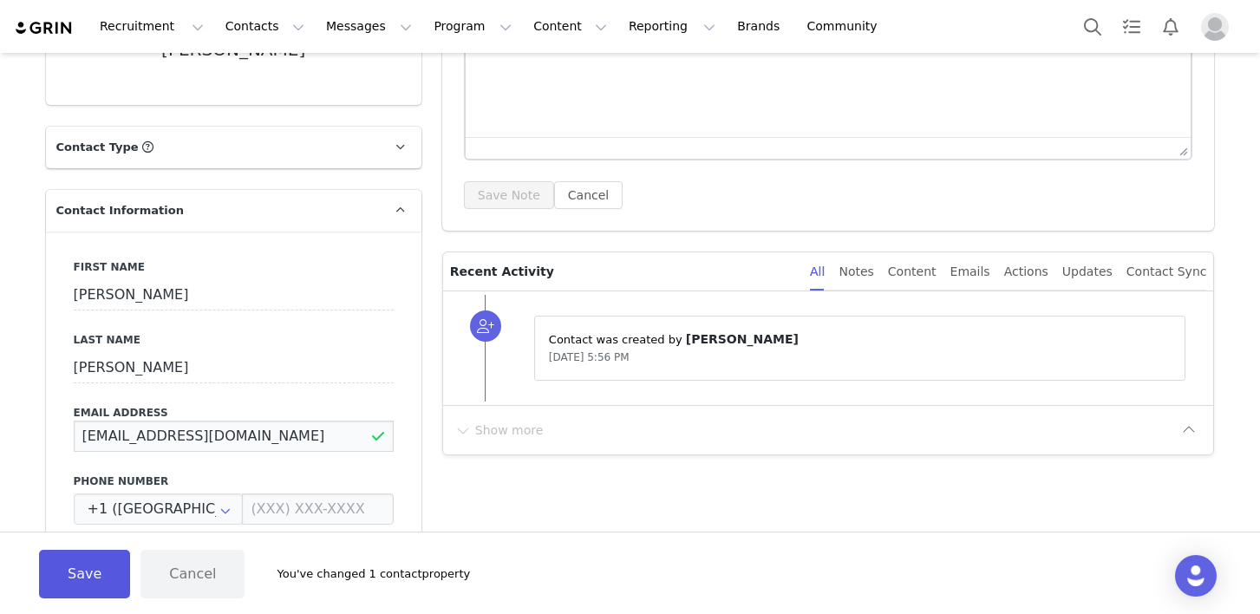
type input "[EMAIL_ADDRESS][DOMAIN_NAME]"
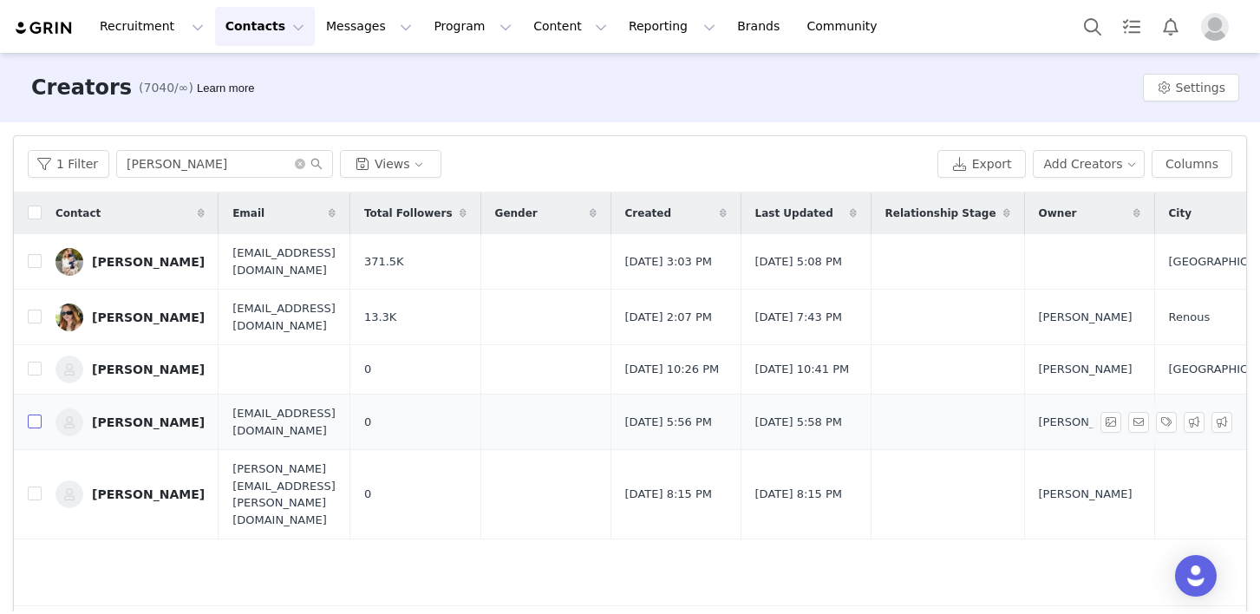
click at [34, 421] on input "checkbox" at bounding box center [35, 422] width 14 height 14
checkbox input "true"
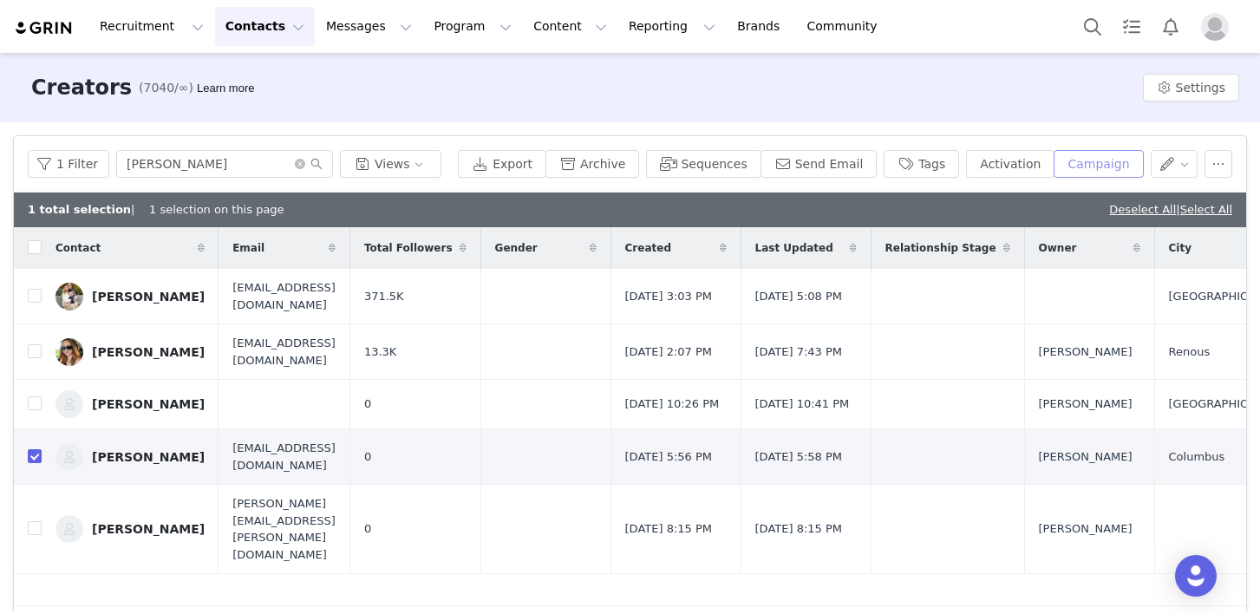
click at [1095, 170] on button "Campaign" at bounding box center [1098, 164] width 89 height 28
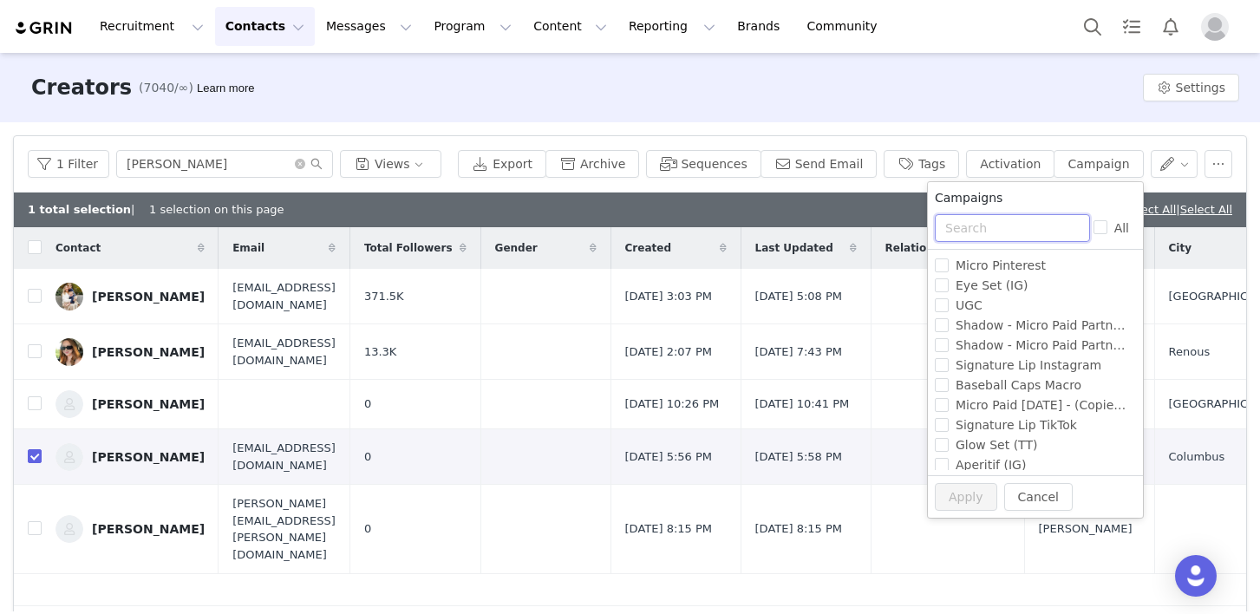
click at [982, 238] on input "text" at bounding box center [1012, 228] width 155 height 28
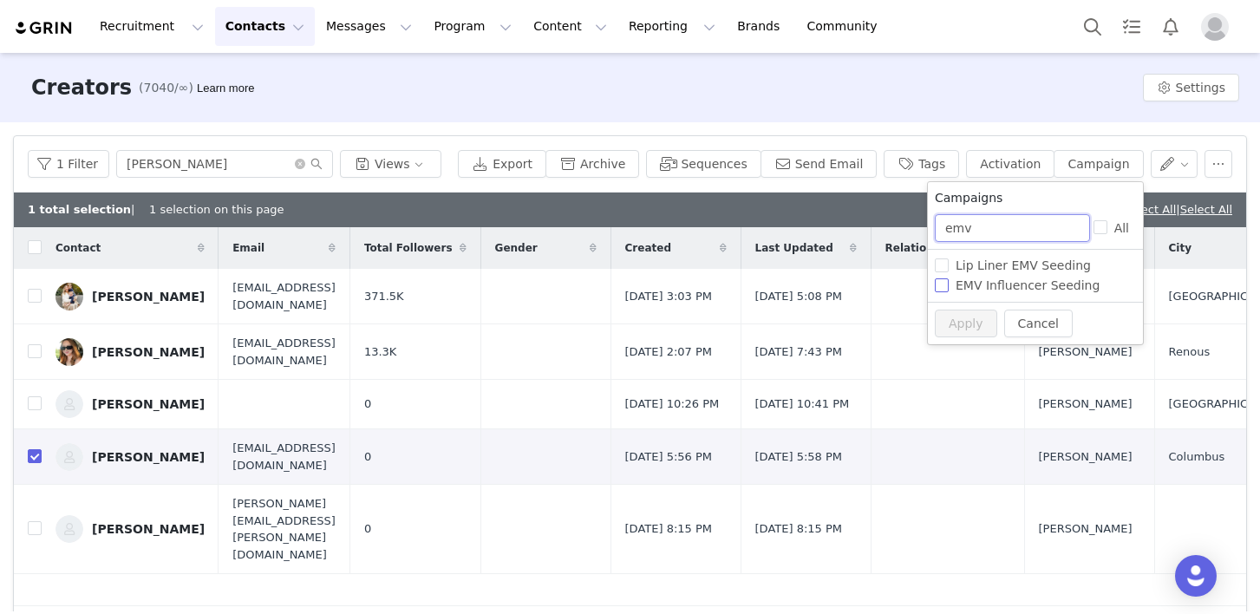
type input "emv"
click at [1003, 291] on span "EMV Influencer Seeding" at bounding box center [1028, 285] width 158 height 14
click at [949, 291] on input "EMV Influencer Seeding" at bounding box center [942, 285] width 14 height 14
checkbox input "true"
click at [969, 323] on button "Apply" at bounding box center [966, 324] width 62 height 28
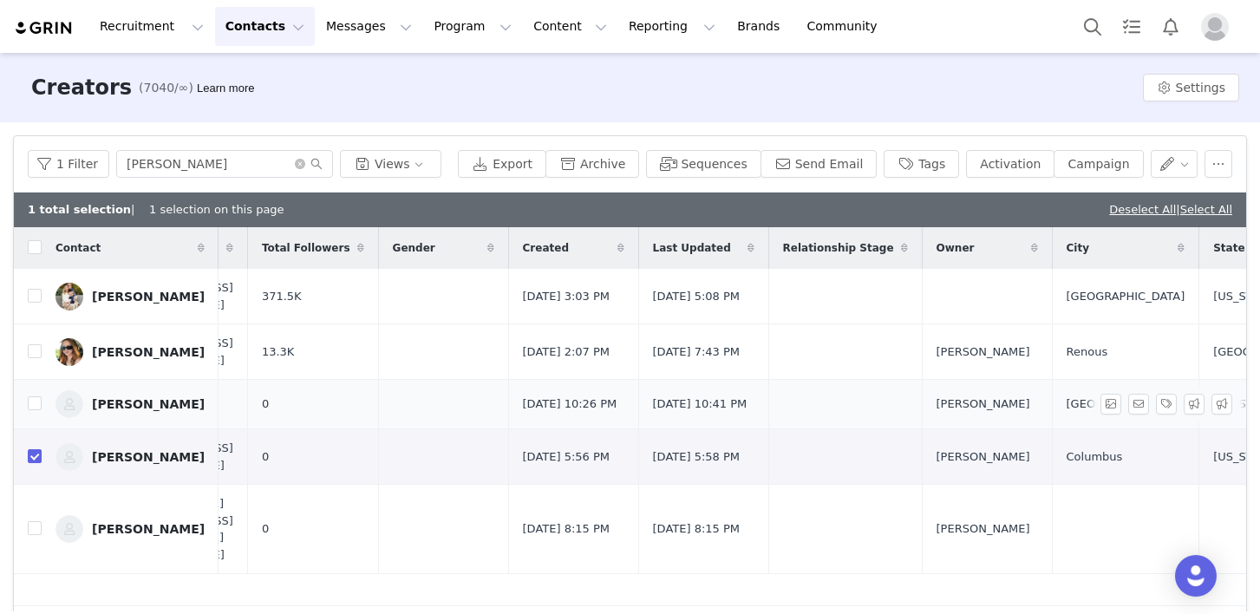
scroll to position [0, 116]
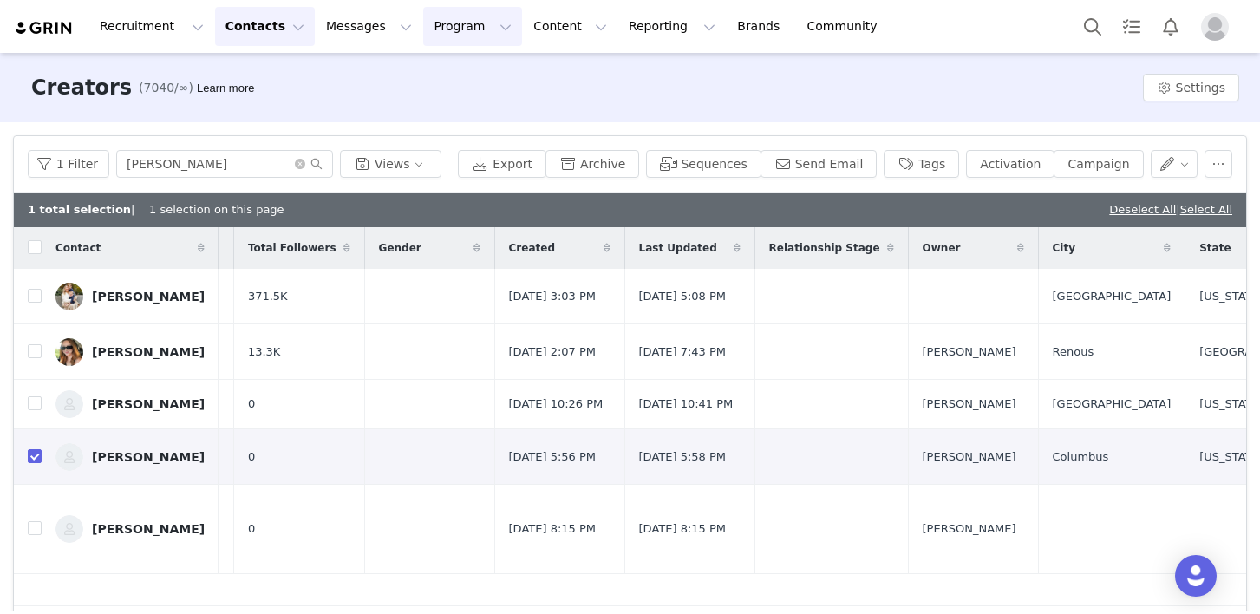
click at [424, 30] on button "Program Program" at bounding box center [472, 26] width 99 height 39
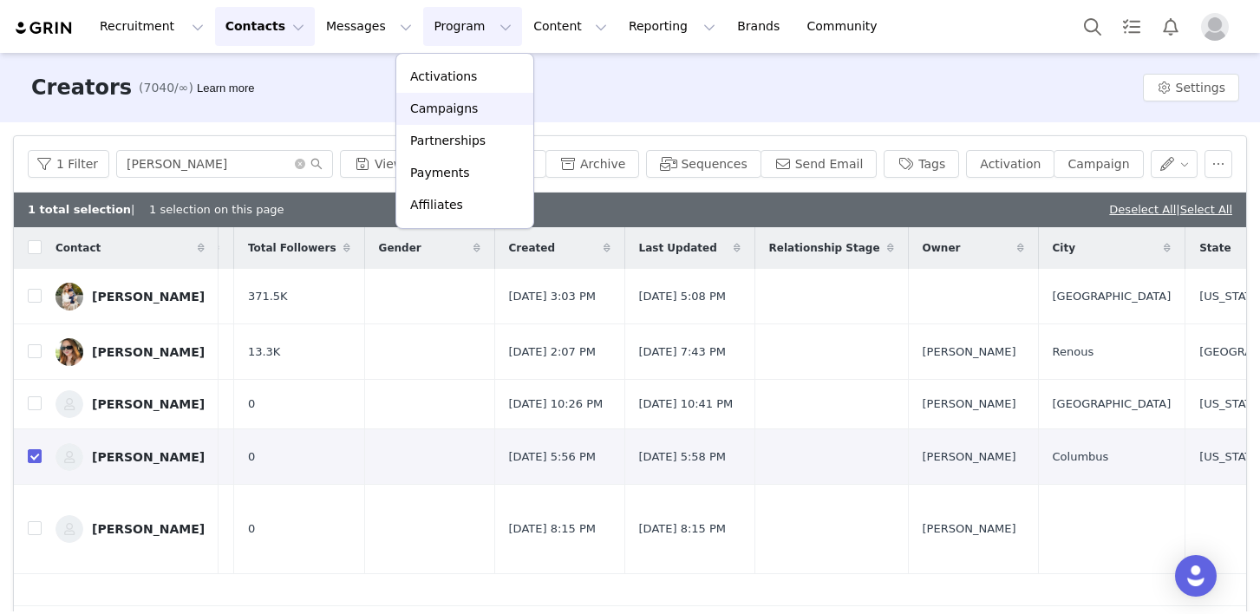
click at [438, 101] on p "Campaigns" at bounding box center [444, 109] width 68 height 18
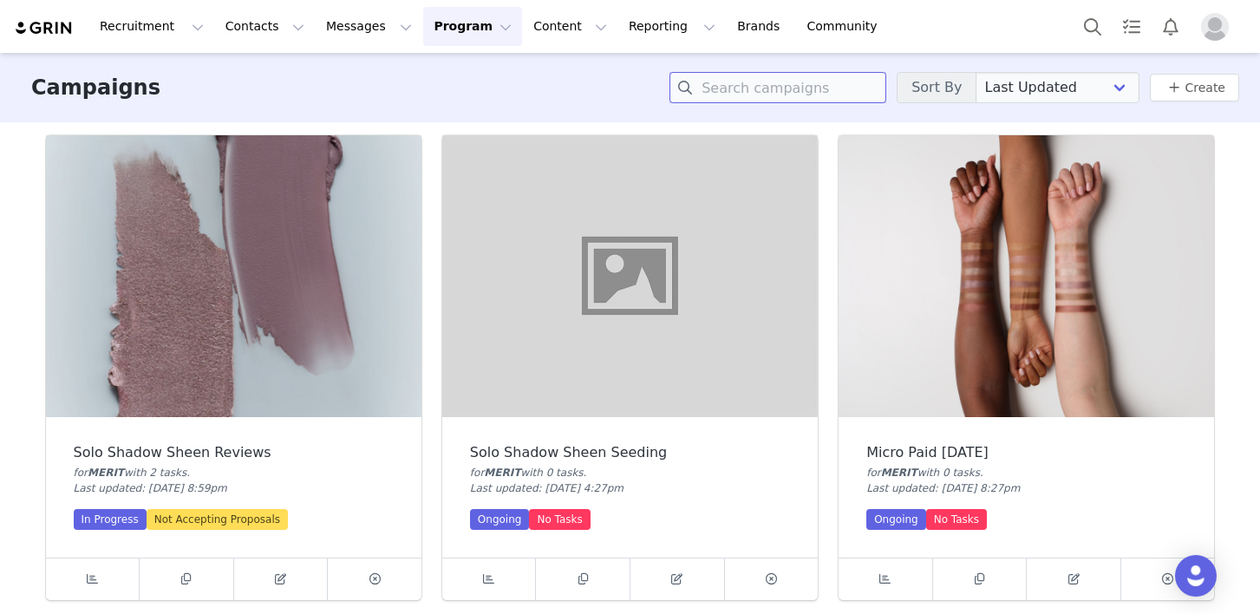
click at [776, 96] on input at bounding box center [777, 87] width 217 height 31
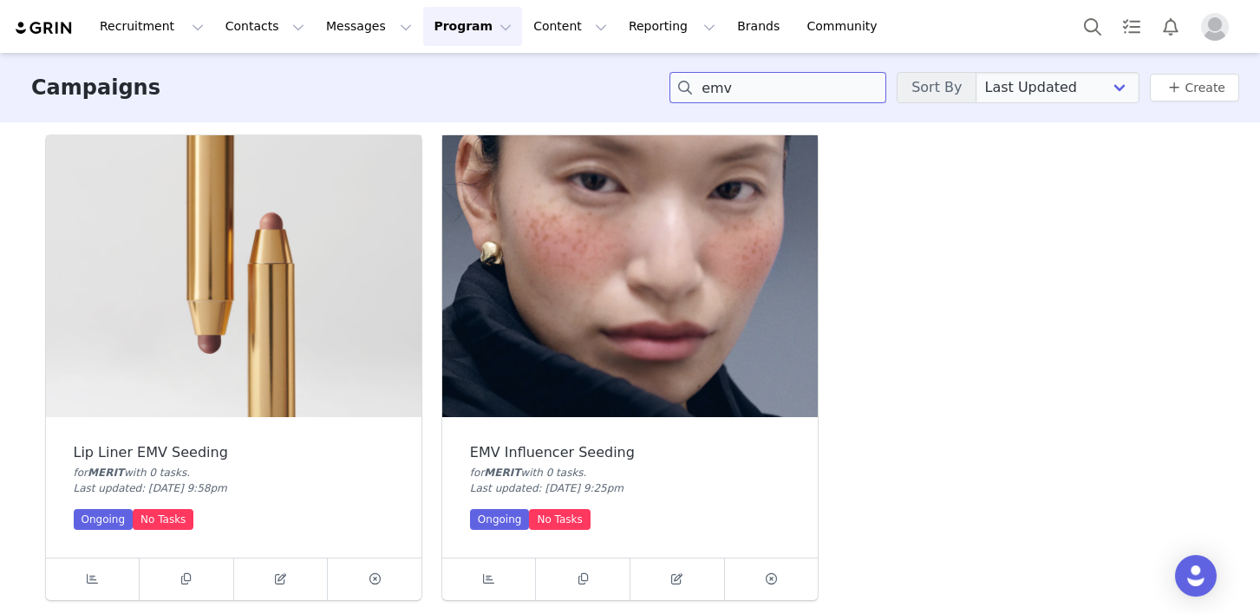
type input "emv"
click at [606, 294] on img at bounding box center [629, 276] width 375 height 282
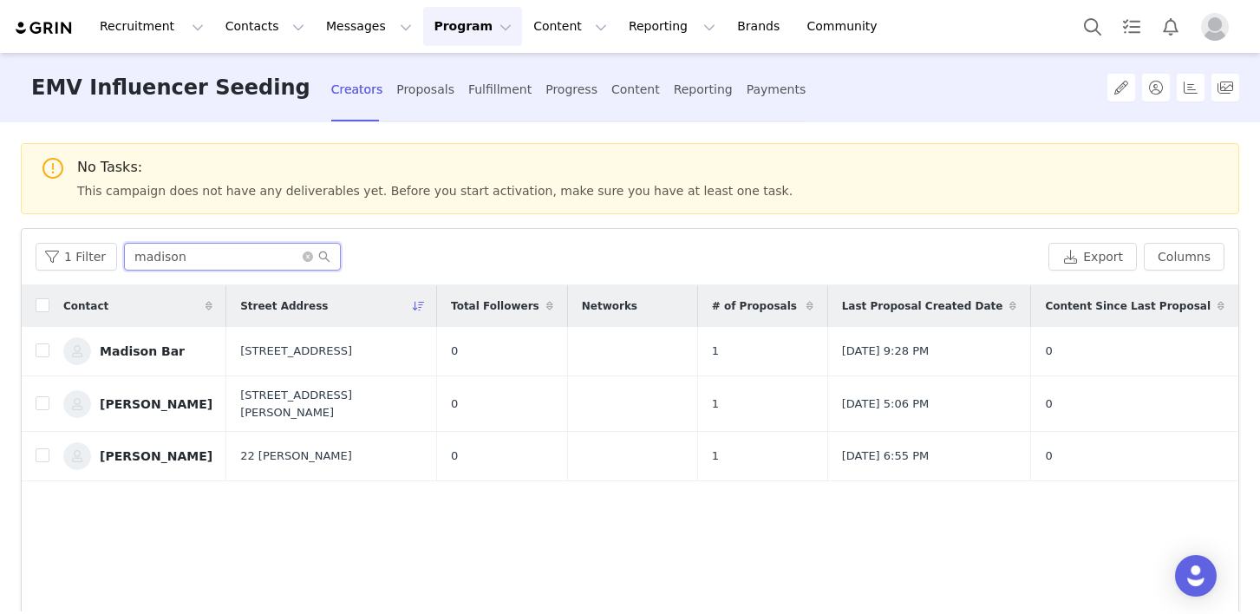
click at [183, 248] on input "madison" at bounding box center [232, 257] width 217 height 28
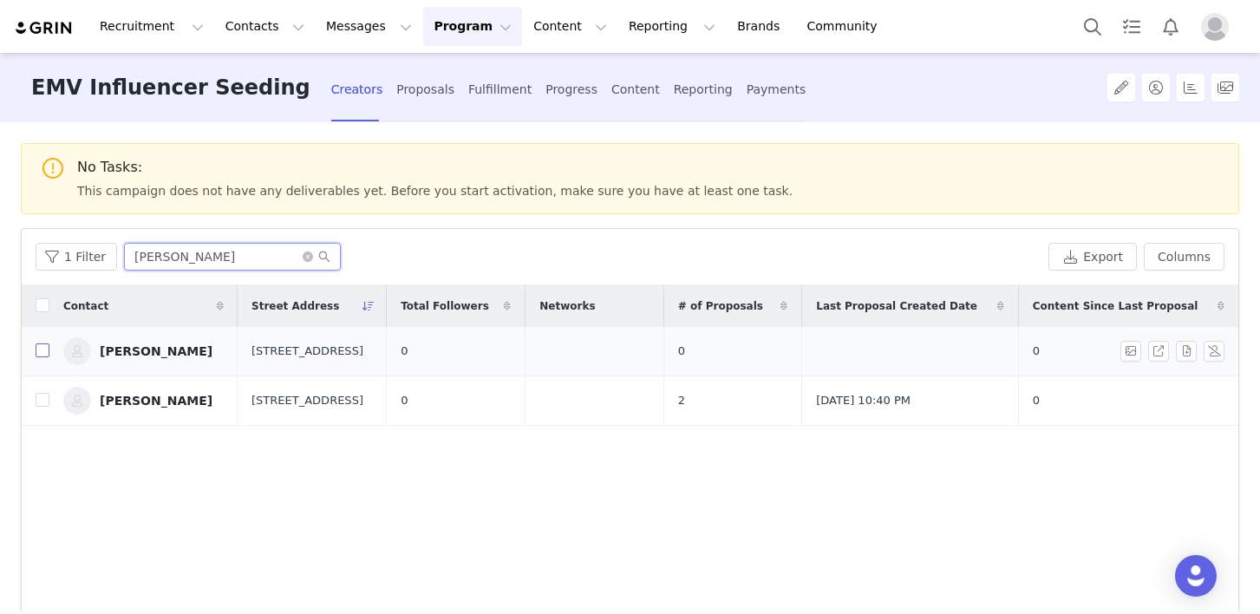
type input "[PERSON_NAME]"
click at [39, 355] on input "checkbox" at bounding box center [43, 350] width 14 height 14
checkbox input "true"
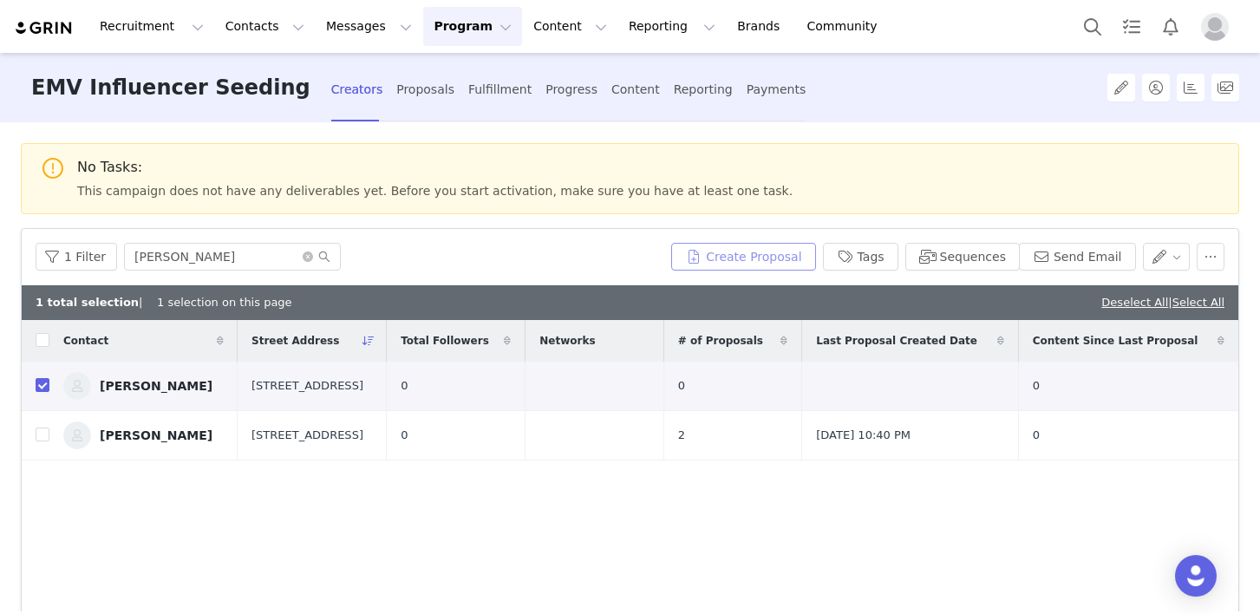
click at [786, 256] on button "Create Proposal" at bounding box center [743, 257] width 144 height 28
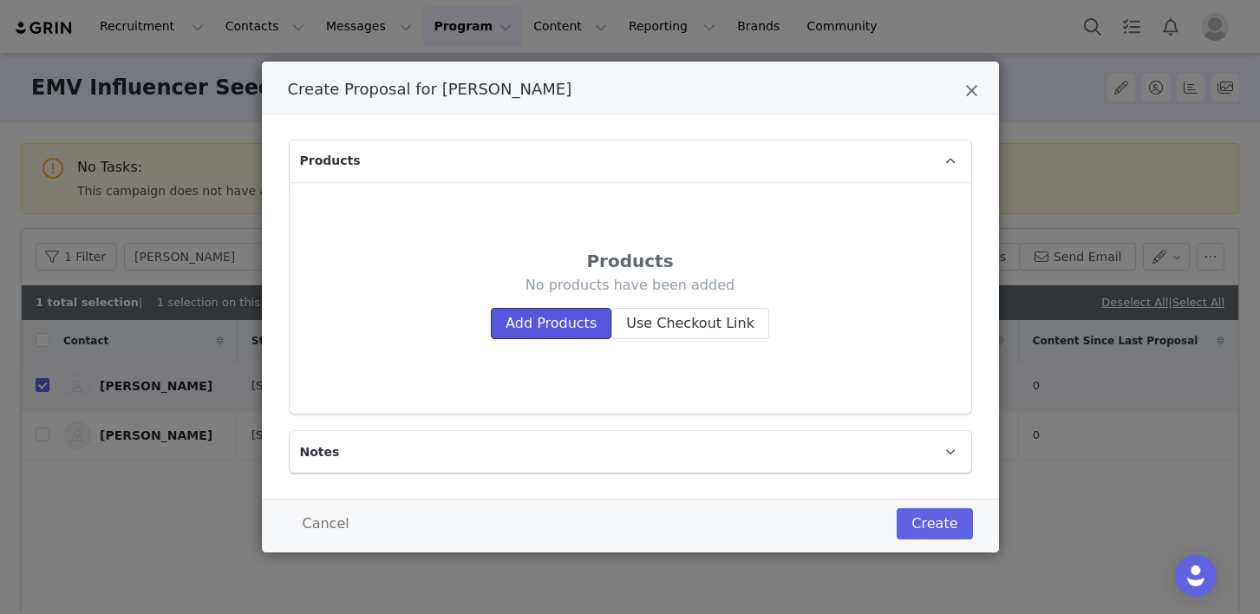
click at [558, 332] on button "Add Products" at bounding box center [551, 323] width 121 height 31
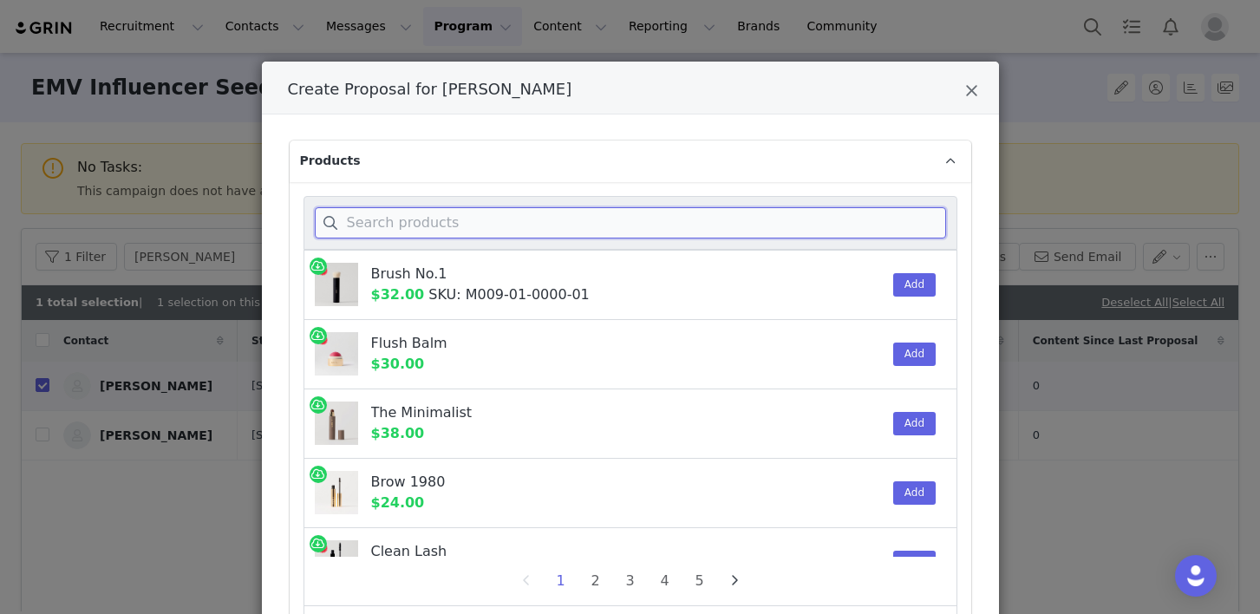
click at [474, 214] on input "Create Proposal for Cassidy Warren" at bounding box center [630, 222] width 631 height 31
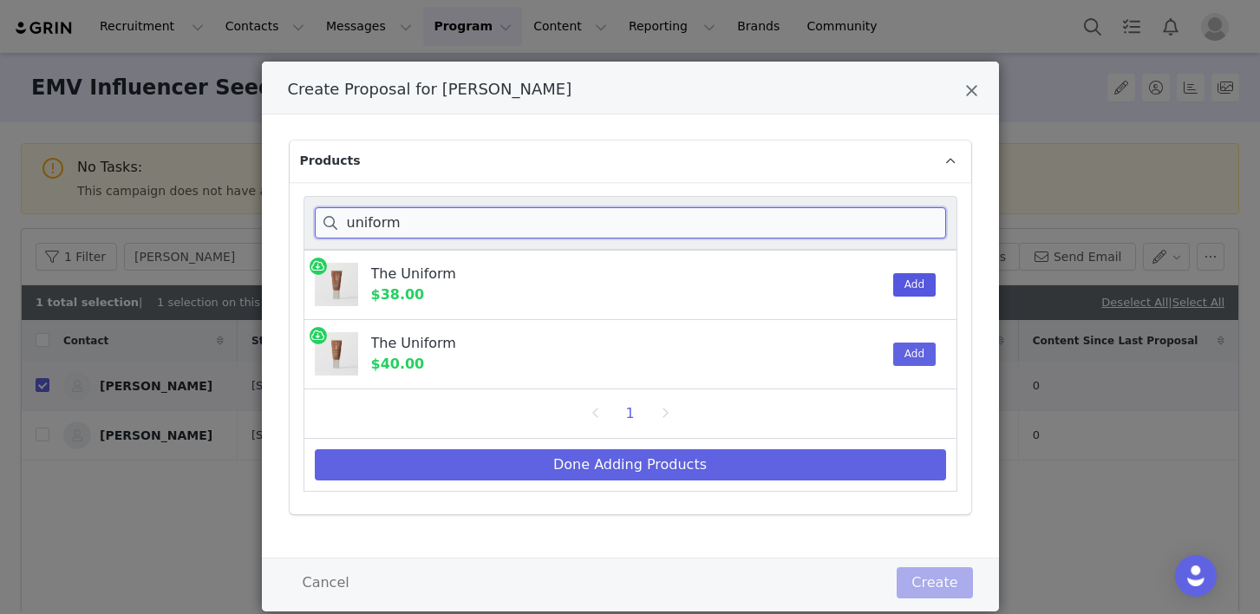
type input "uniform"
click at [926, 278] on button "Add" at bounding box center [914, 284] width 42 height 23
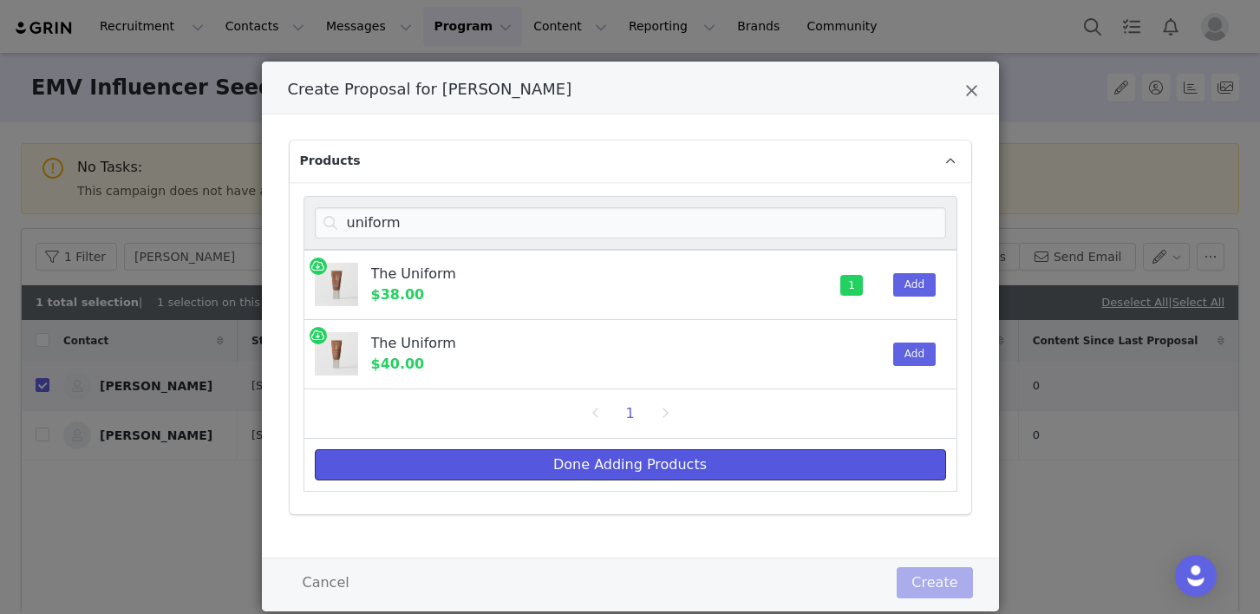
click at [669, 473] on button "Done Adding Products" at bounding box center [630, 464] width 631 height 31
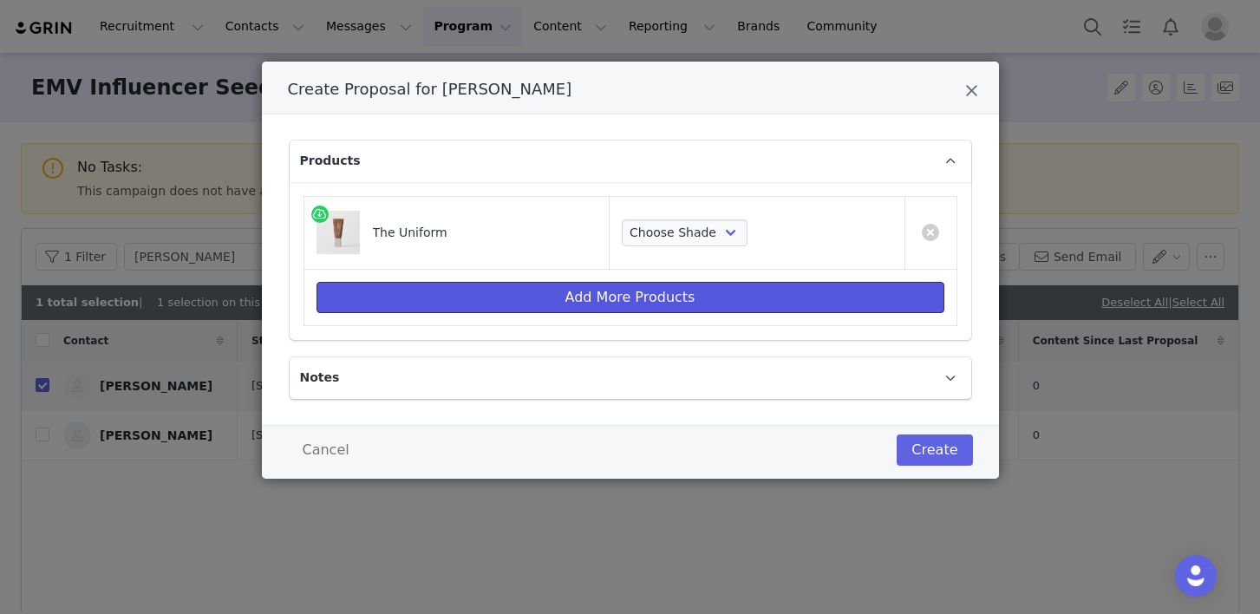
click at [628, 299] on button "Add More Products" at bounding box center [631, 297] width 628 height 31
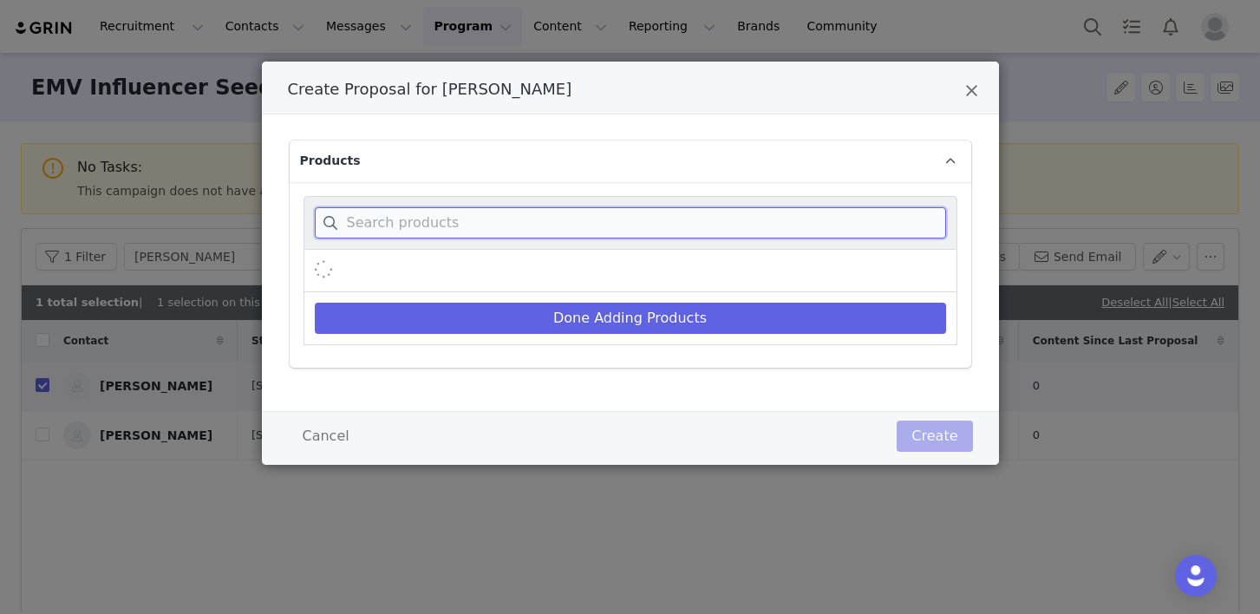
click at [876, 230] on input "Create Proposal for Cassidy Warren" at bounding box center [630, 222] width 631 height 31
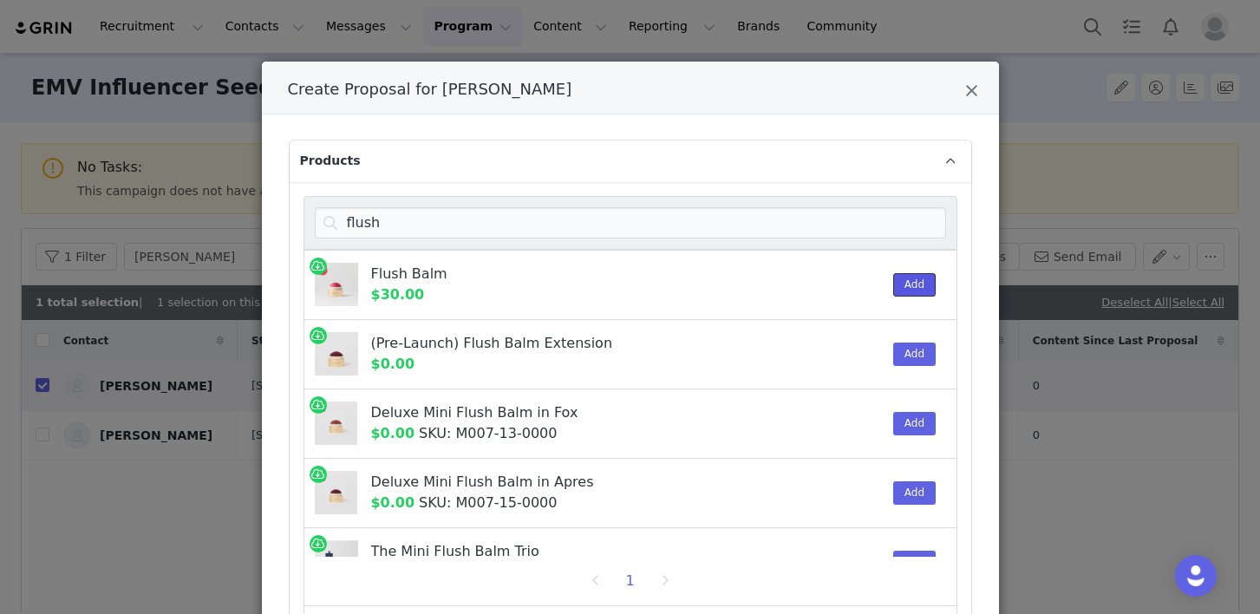
click at [912, 277] on button "Add" at bounding box center [914, 284] width 42 height 23
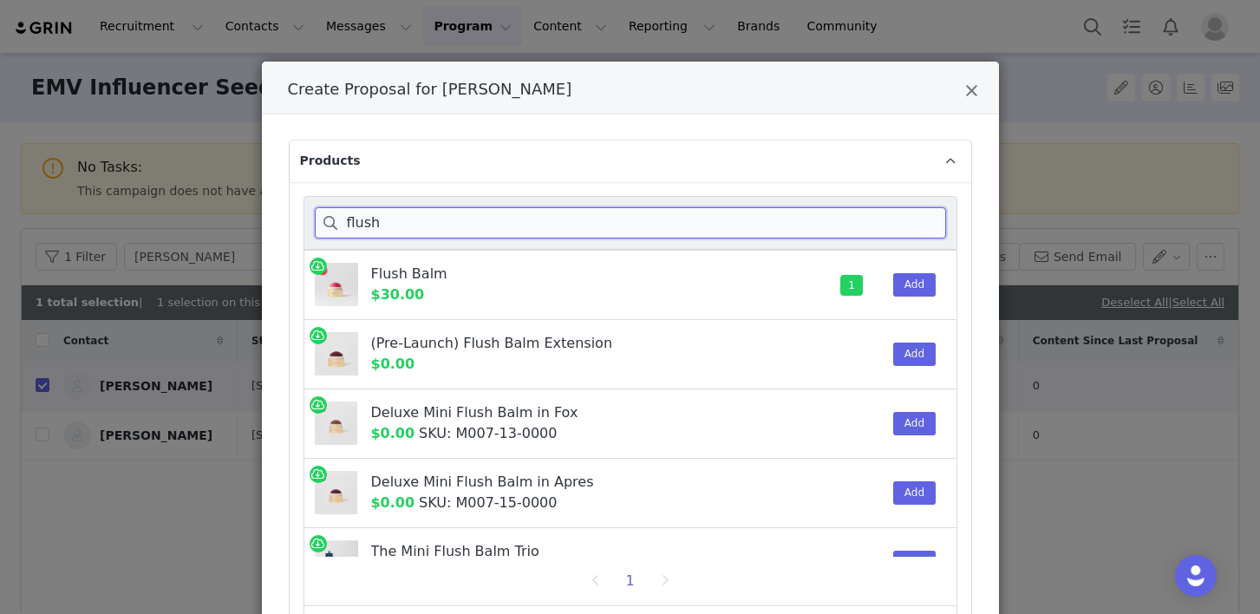
click at [525, 215] on input "flush" at bounding box center [630, 222] width 631 height 31
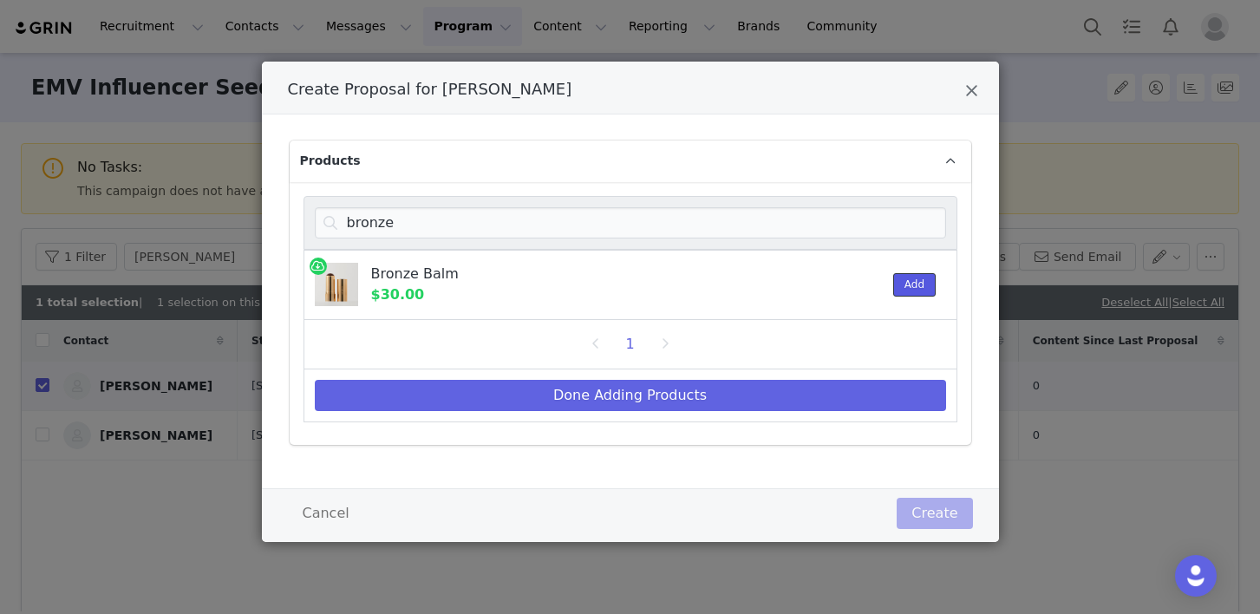
click at [897, 284] on button "Add" at bounding box center [914, 284] width 42 height 23
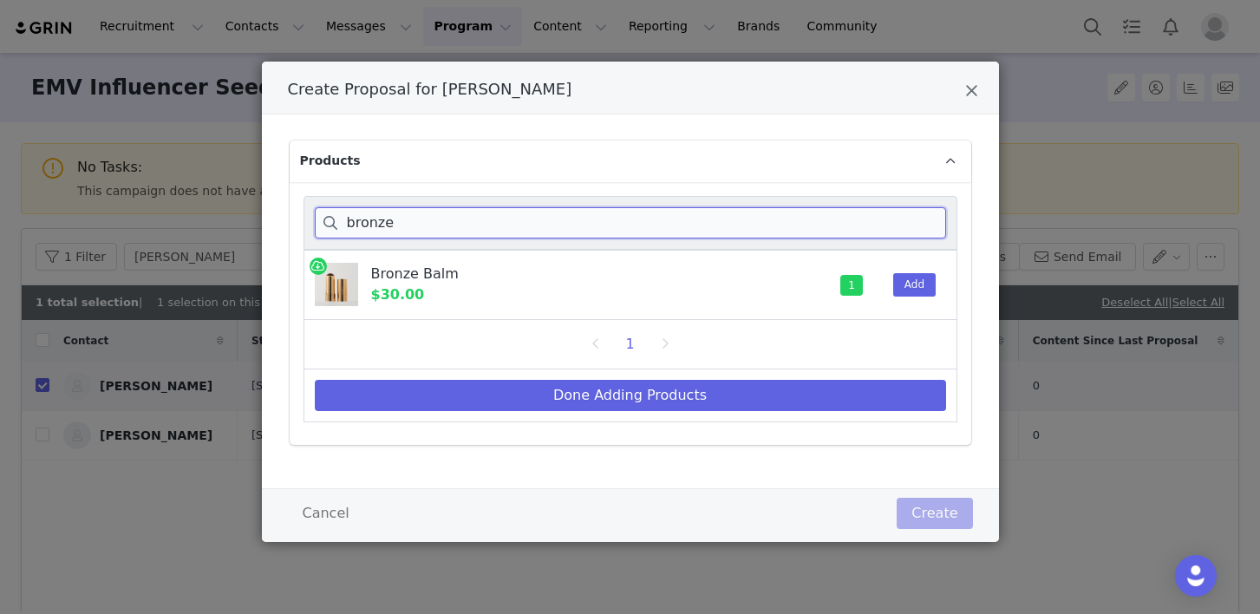
click at [458, 232] on input "bronze" at bounding box center [630, 222] width 631 height 31
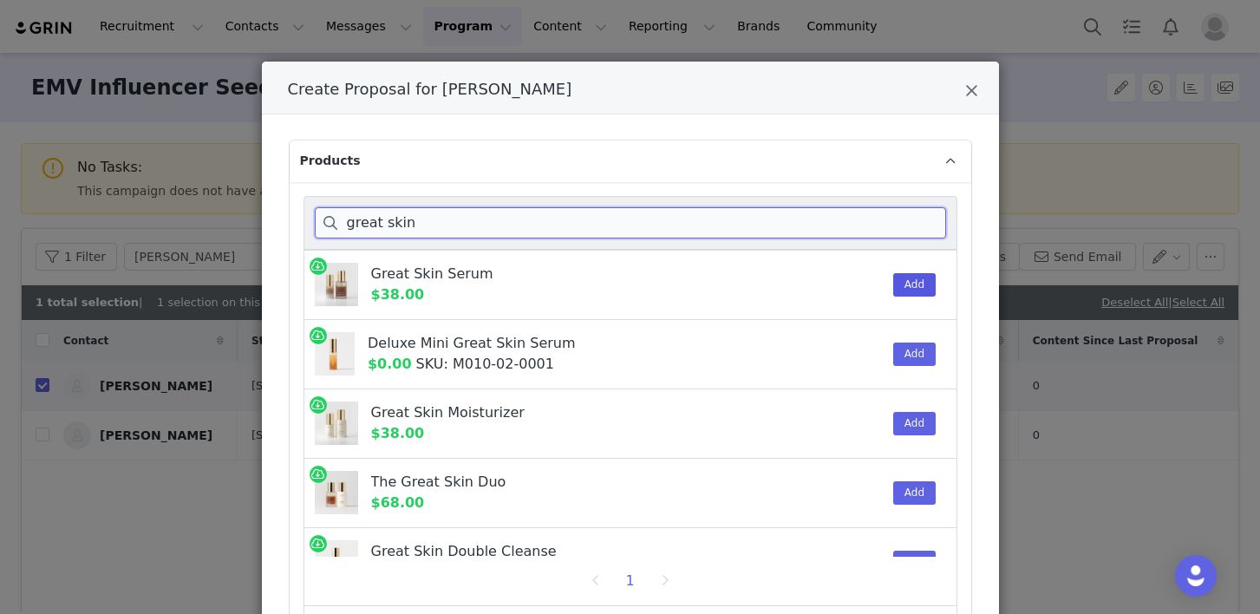
type input "great skin"
click at [903, 284] on button "Add" at bounding box center [914, 284] width 42 height 23
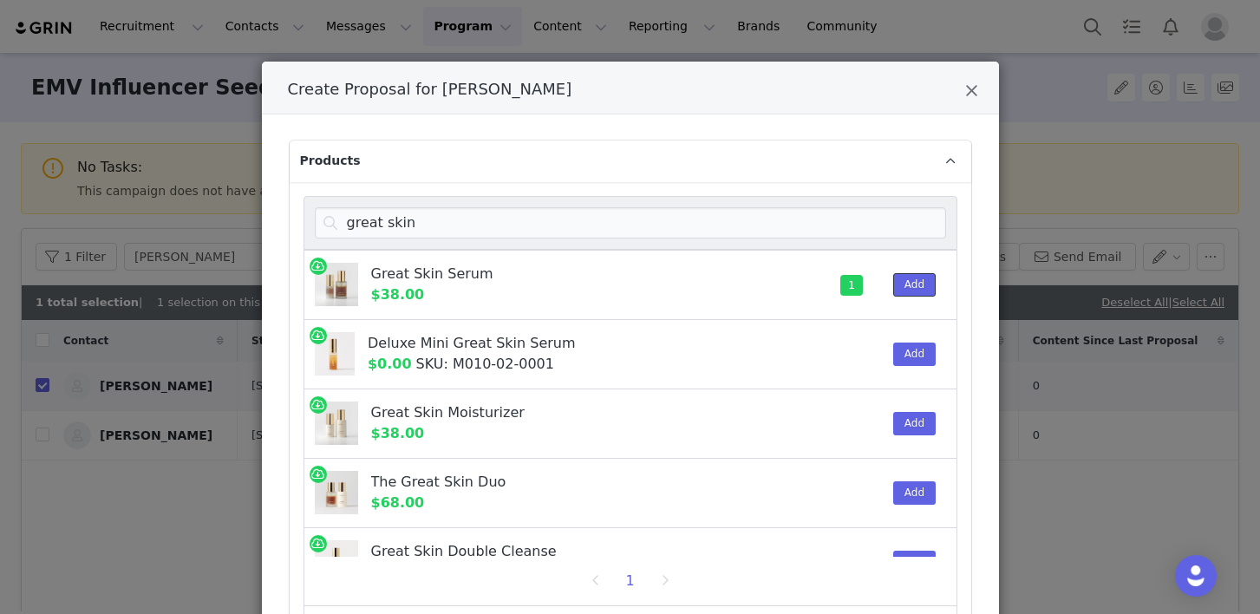
scroll to position [40, 0]
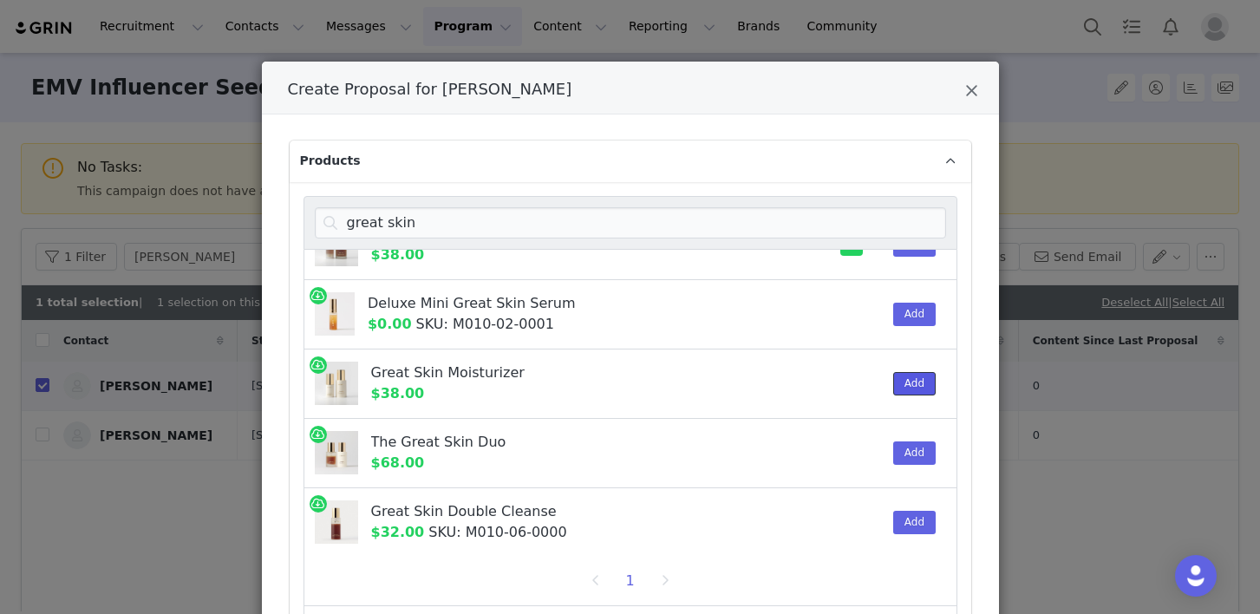
click at [917, 387] on button "Add" at bounding box center [914, 383] width 42 height 23
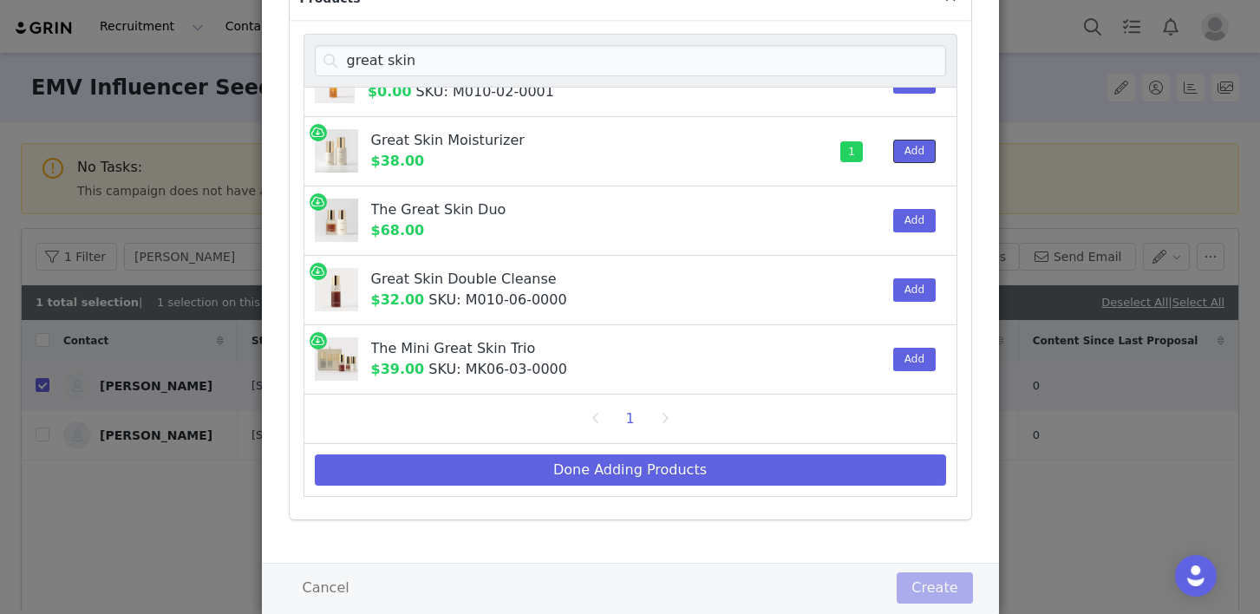
scroll to position [208, 0]
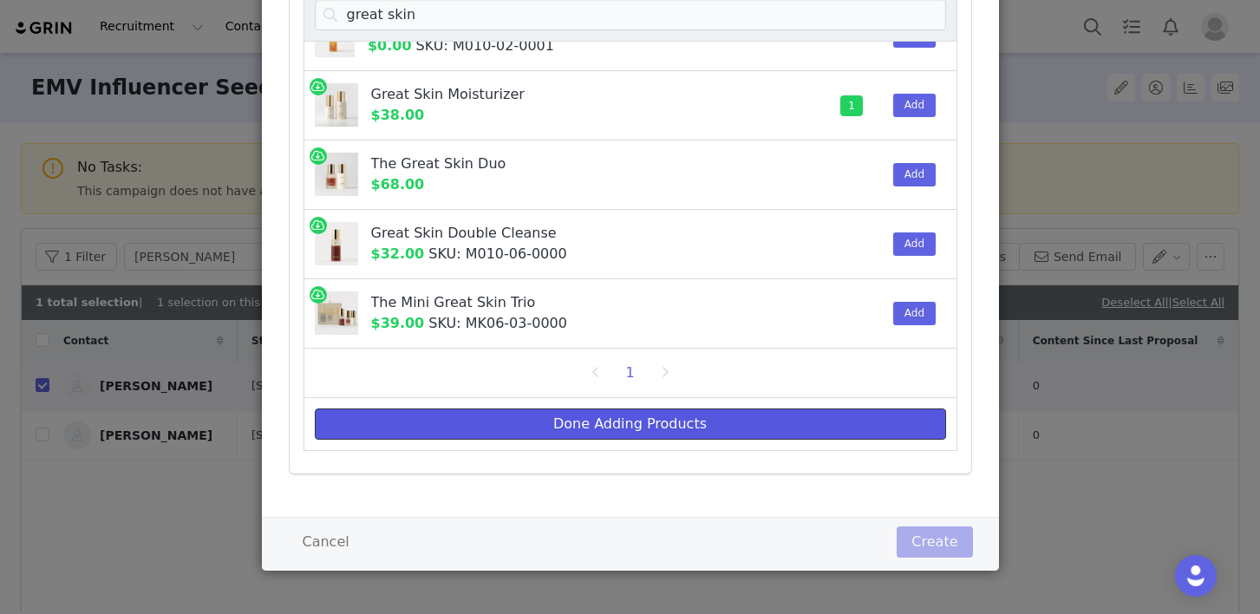
click at [720, 418] on button "Done Adding Products" at bounding box center [630, 423] width 631 height 31
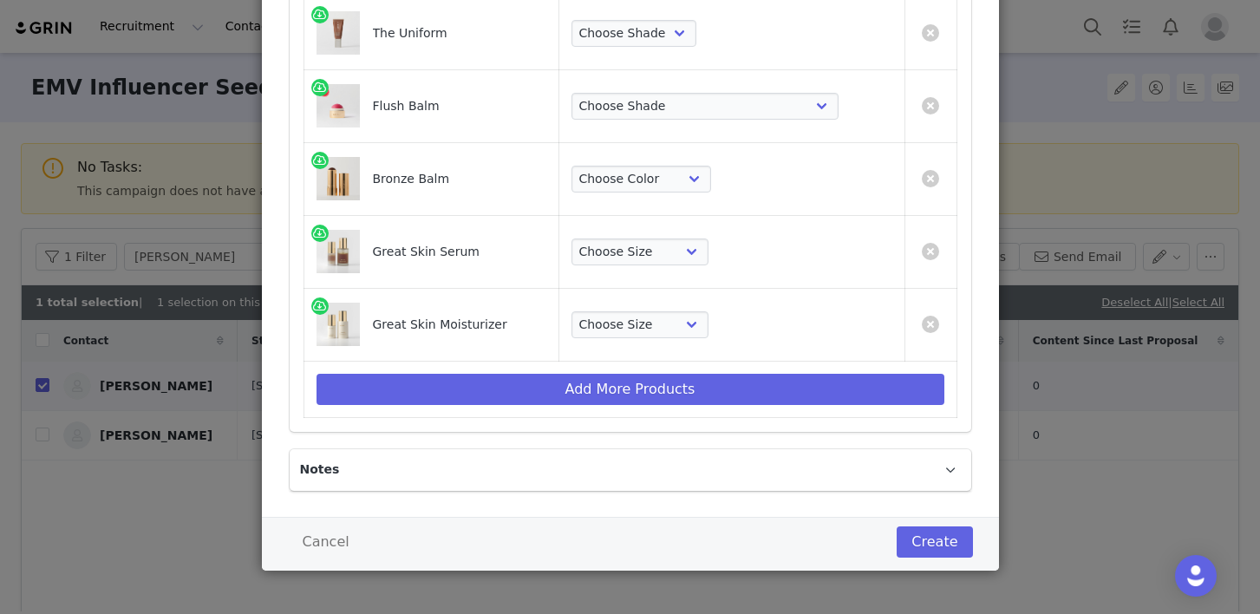
scroll to position [0, 0]
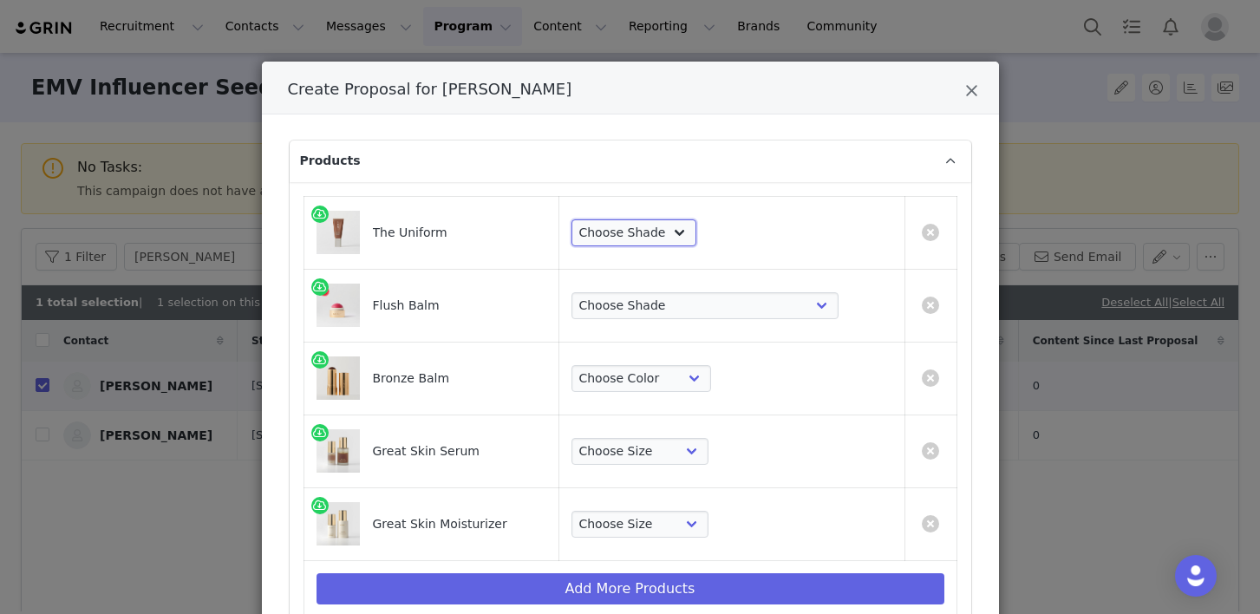
click at [697, 242] on select "Choose Shade 02 04 06 08 10 12 14 16 18 20 22 24 26 28 30" at bounding box center [634, 233] width 126 height 28
click at [697, 241] on select "Choose Shade 02 04 06 08 10 12 14 16 18 20 22 24 26 28 30" at bounding box center [634, 233] width 126 height 28
select select "27701674"
click at [658, 219] on select "Choose Shade 02 04 06 08 10 12 14 16 18 20 22 24 26 28 30" at bounding box center [634, 233] width 126 height 28
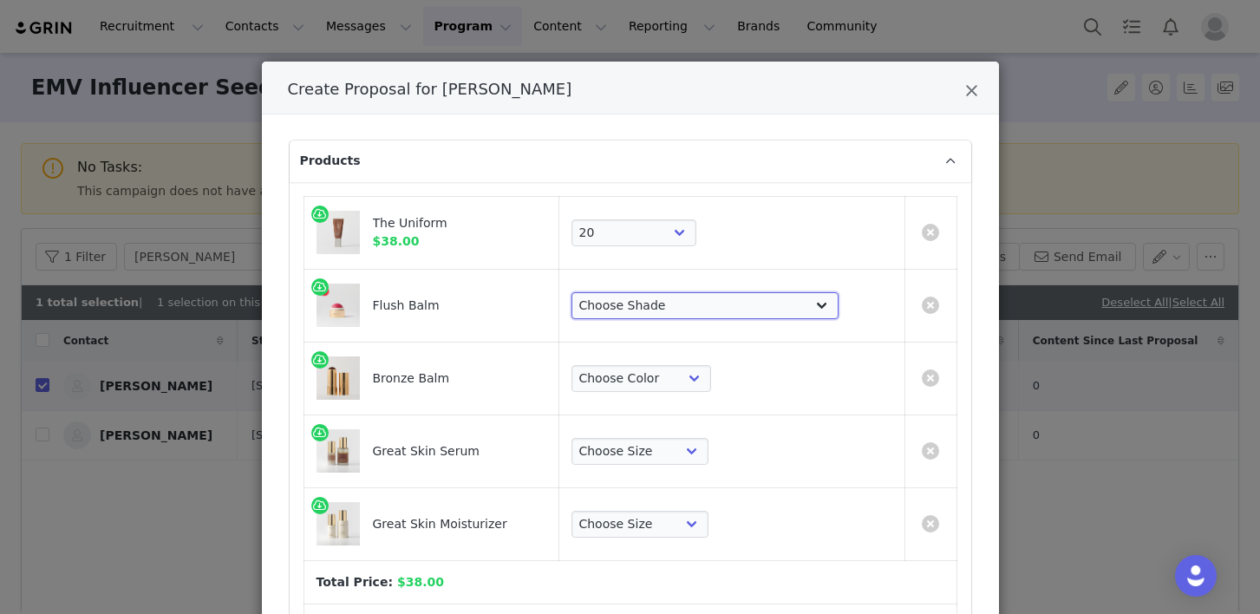
click at [722, 310] on select "Choose [PERSON_NAME] Hills Cheeky Après Fox Terracotta [GEOGRAPHIC_DATA] Le Bon…" at bounding box center [705, 306] width 268 height 28
select select "26421111"
click at [658, 292] on select "Choose [PERSON_NAME] Hills Cheeky Après Fox Terracotta [GEOGRAPHIC_DATA] Le Bon…" at bounding box center [705, 306] width 268 height 28
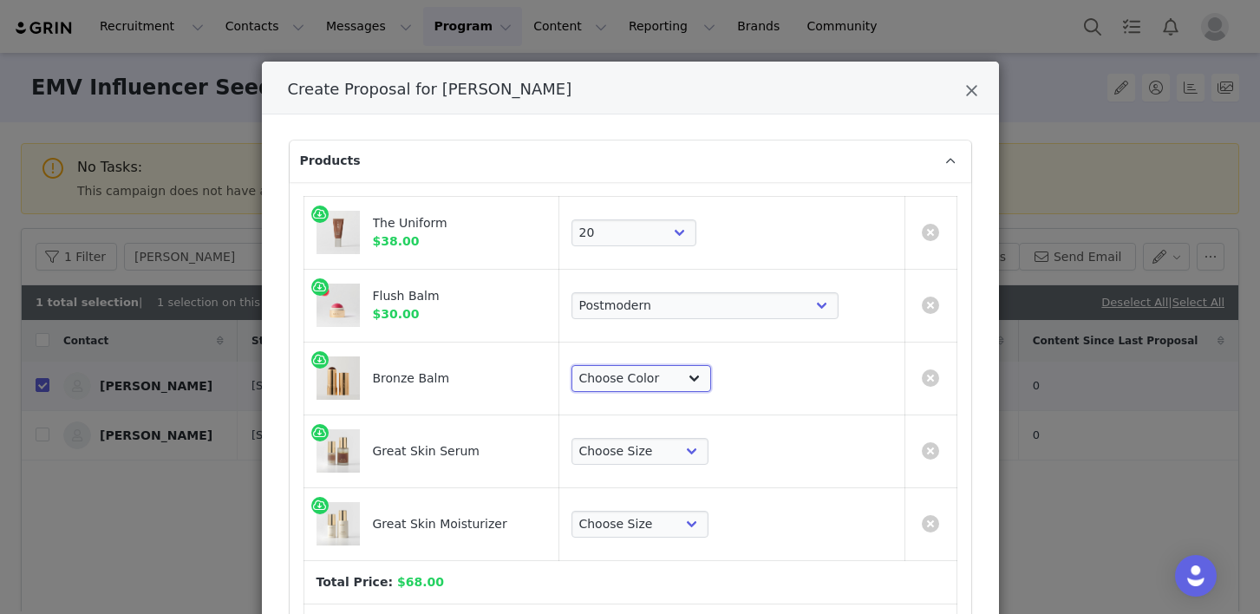
click at [712, 377] on select "Choose Color [PERSON_NAME] Seine [PERSON_NAME] Monarch" at bounding box center [641, 379] width 140 height 28
click at [712, 368] on select "Choose Color [PERSON_NAME] Seine [PERSON_NAME] Monarch" at bounding box center [641, 379] width 140 height 28
select select "13069983"
click at [658, 365] on select "Choose Color [PERSON_NAME] Seine [PERSON_NAME] Monarch" at bounding box center [641, 379] width 140 height 28
click at [709, 453] on select "Choose Size Full-Size (50ml) Mini-Size (15ml)" at bounding box center [640, 452] width 138 height 28
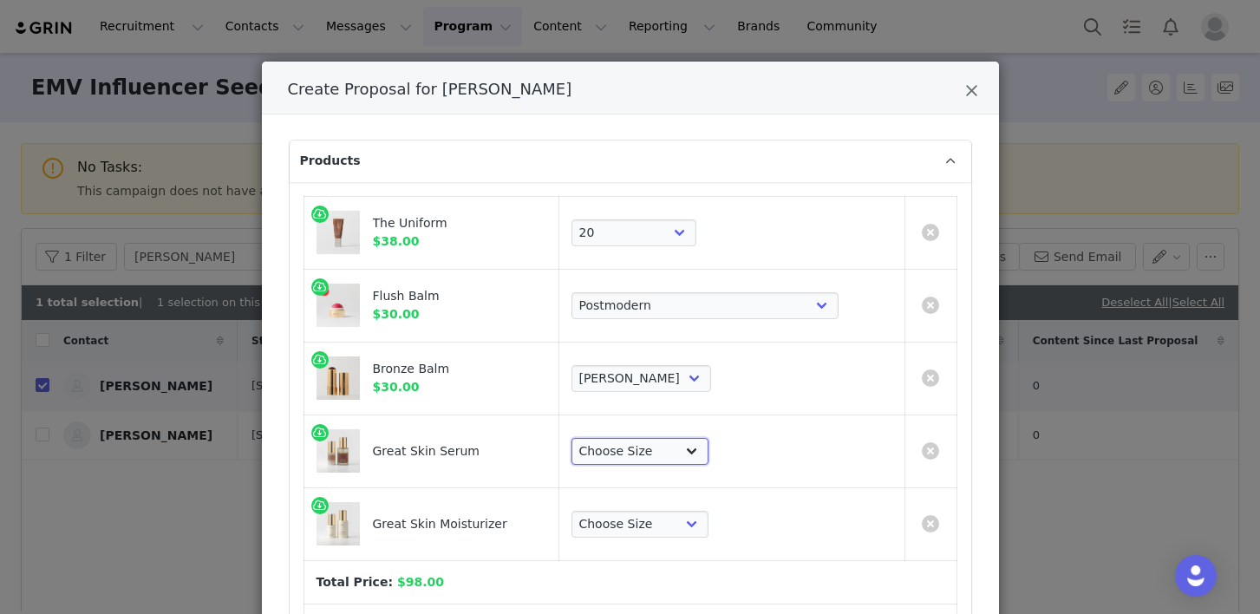
select select "27326623"
click at [658, 438] on select "Choose Size Full-Size (50ml) Mini-Size (15ml)" at bounding box center [640, 452] width 138 height 28
click at [709, 521] on select "Choose Size Full-Size (50ml) Mini-Size (15ml)" at bounding box center [640, 525] width 138 height 28
select select "27326600"
click at [658, 511] on select "Choose Size Full-Size (50ml) Mini-Size (15ml)" at bounding box center [640, 525] width 138 height 28
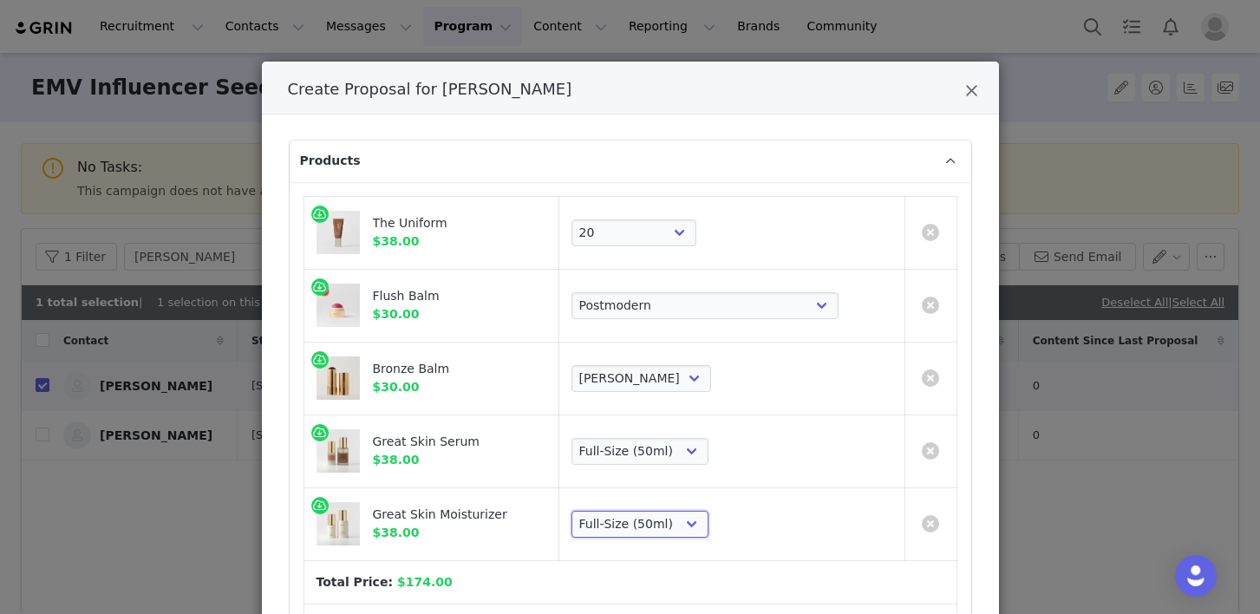
scroll to position [243, 0]
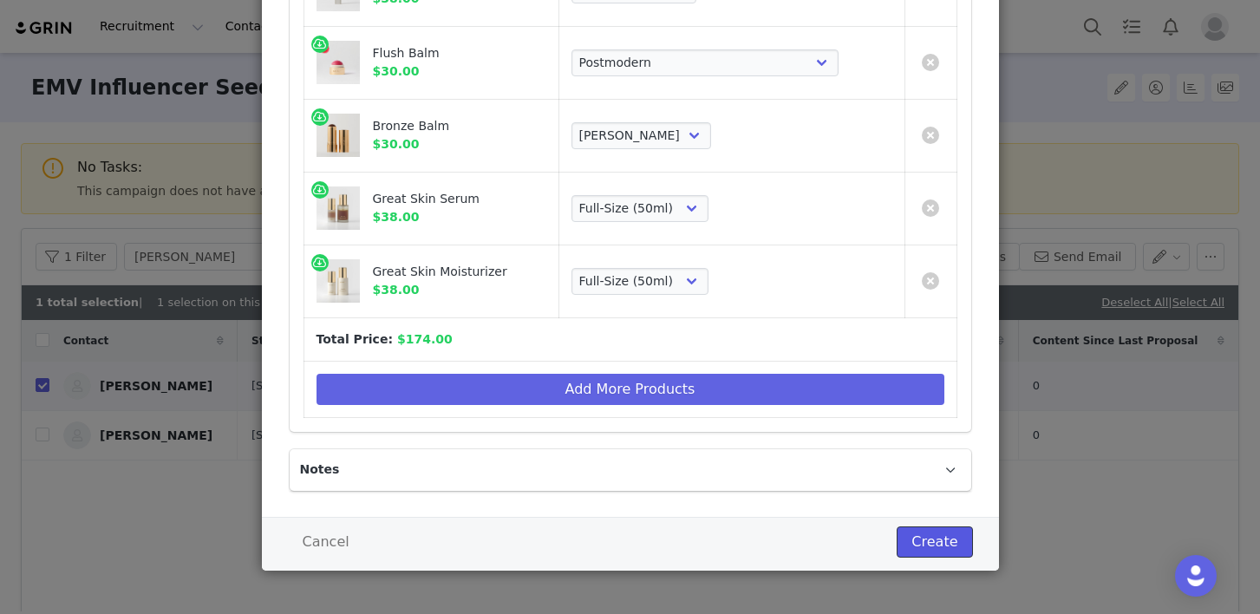
click at [959, 535] on button "Create" at bounding box center [934, 541] width 75 height 31
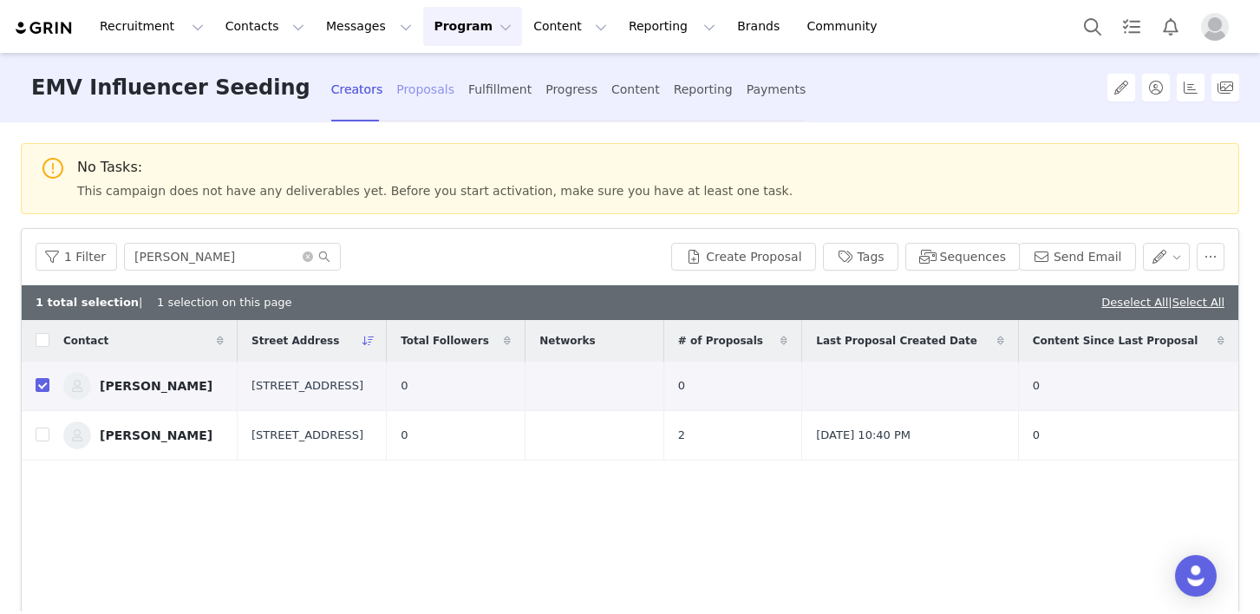
click at [396, 79] on div "Proposals" at bounding box center [425, 90] width 58 height 46
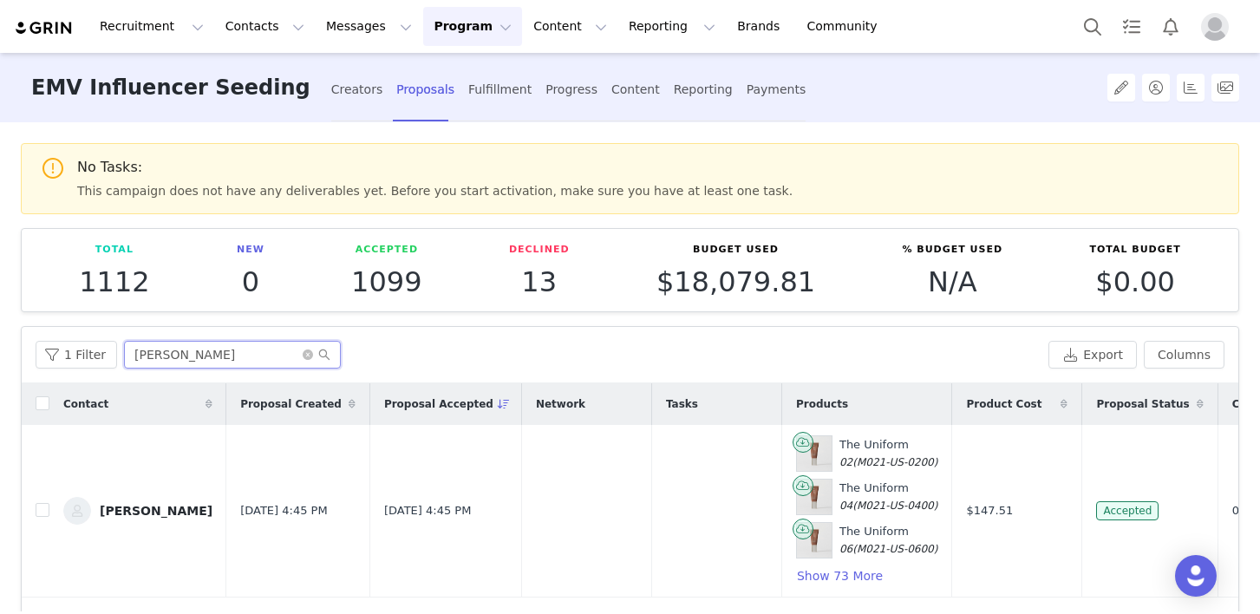
click at [229, 360] on input "[PERSON_NAME]" at bounding box center [232, 355] width 217 height 28
click at [234, 349] on input "[PERSON_NAME]" at bounding box center [232, 355] width 217 height 28
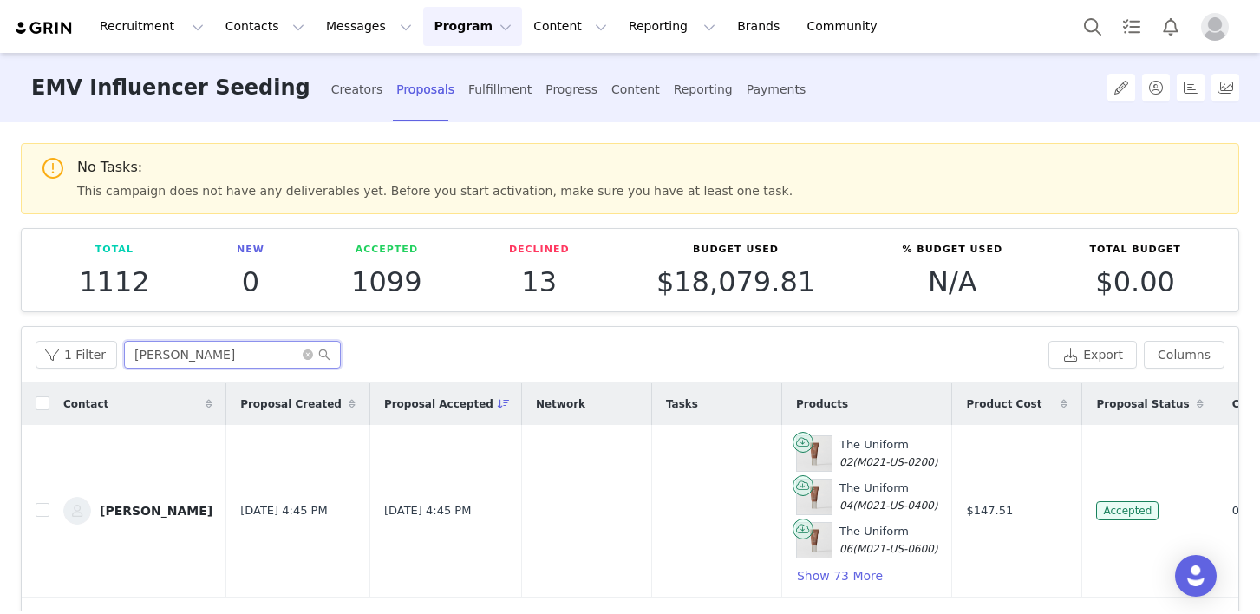
click at [234, 349] on input "[PERSON_NAME]" at bounding box center [232, 355] width 217 height 28
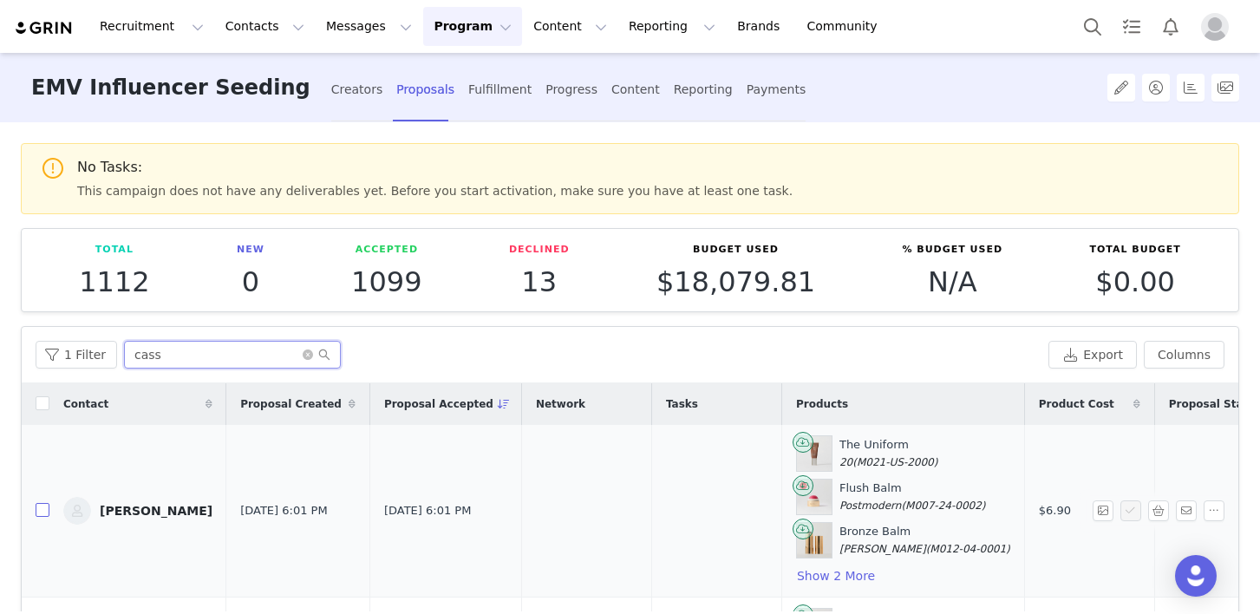
type input "cass"
click at [45, 518] on label at bounding box center [43, 510] width 14 height 18
click at [45, 517] on input "checkbox" at bounding box center [43, 510] width 14 height 14
checkbox input "true"
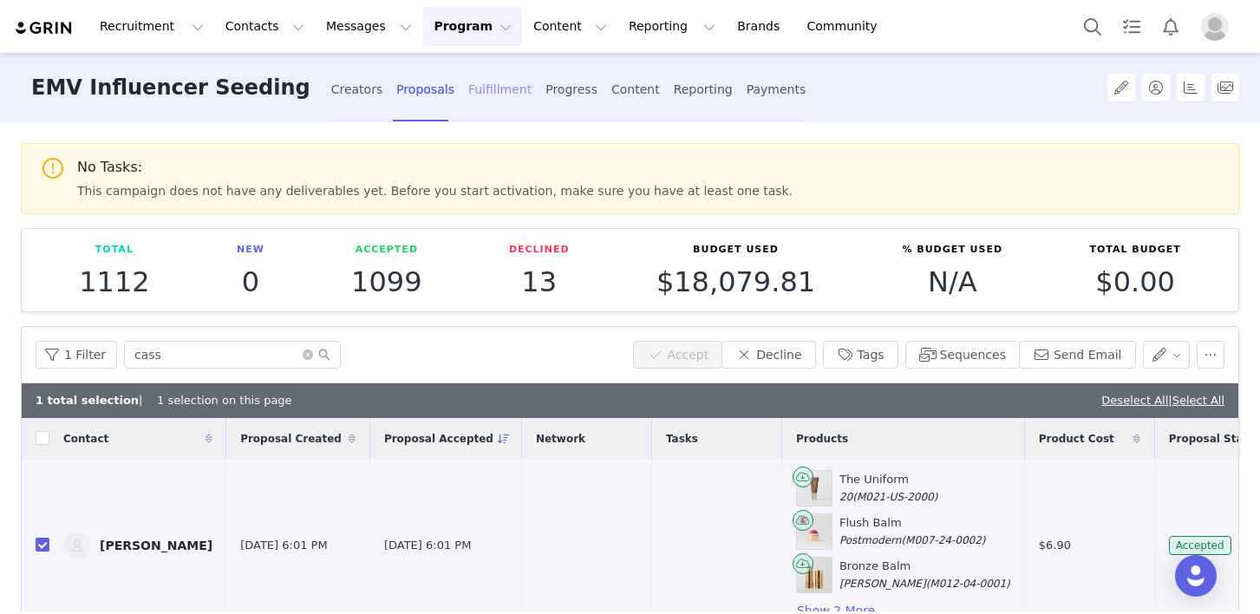
click at [468, 91] on div "Fulfillment" at bounding box center [499, 90] width 63 height 46
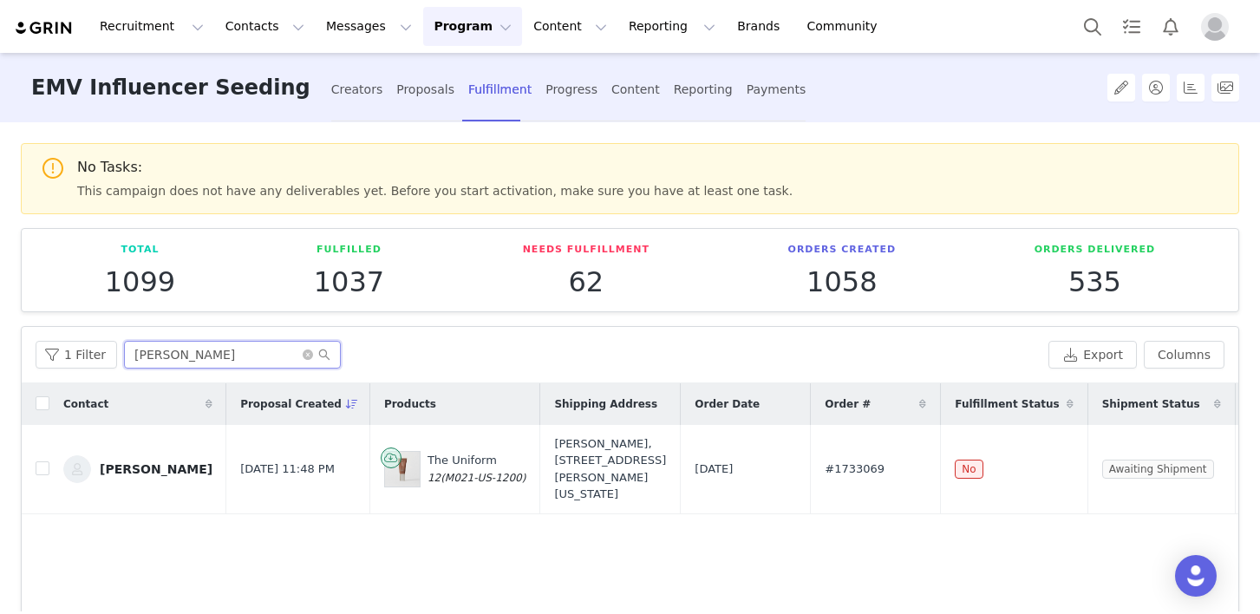
click at [199, 356] on input "[PERSON_NAME]" at bounding box center [232, 355] width 217 height 28
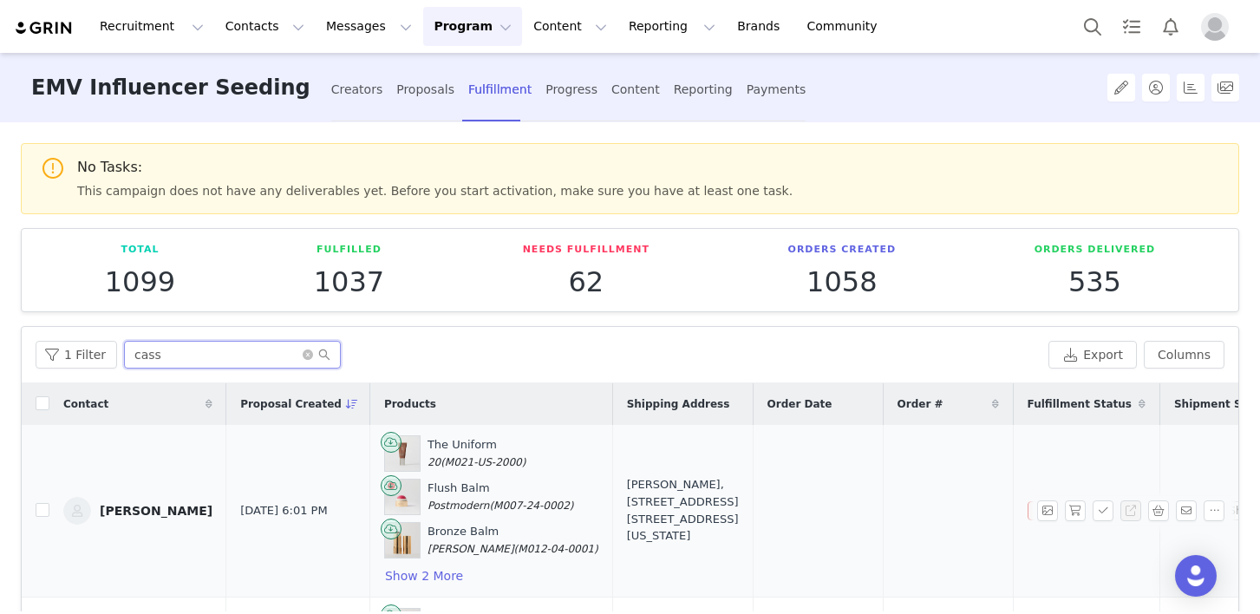
scroll to position [69, 0]
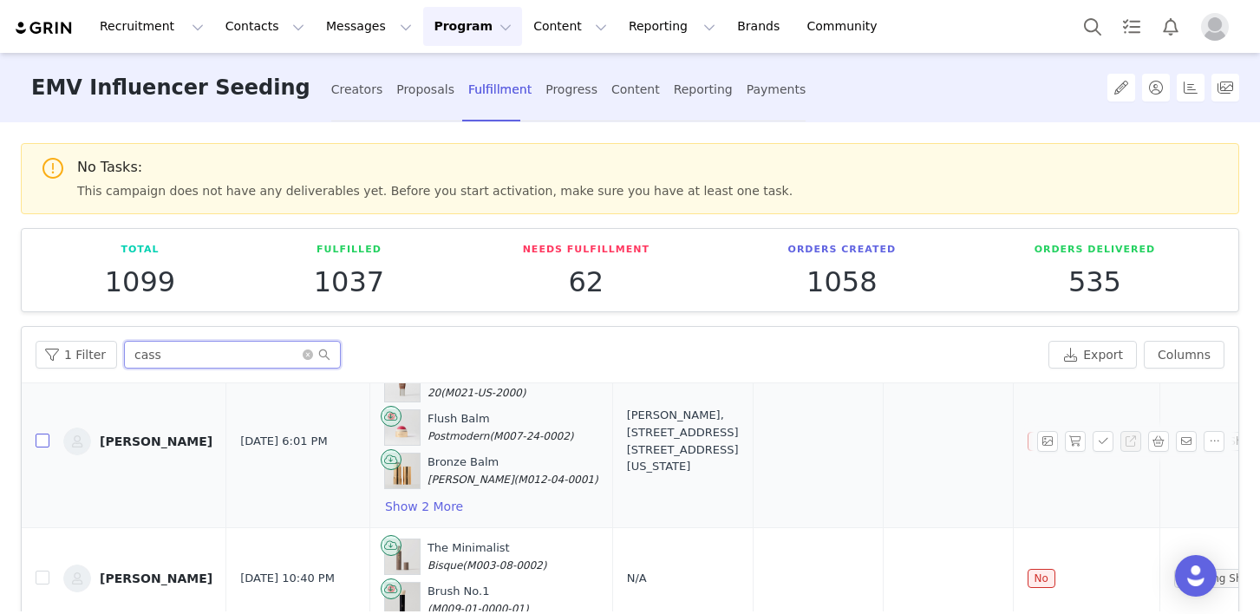
type input "cass"
click at [39, 442] on input "checkbox" at bounding box center [43, 441] width 14 height 14
checkbox input "true"
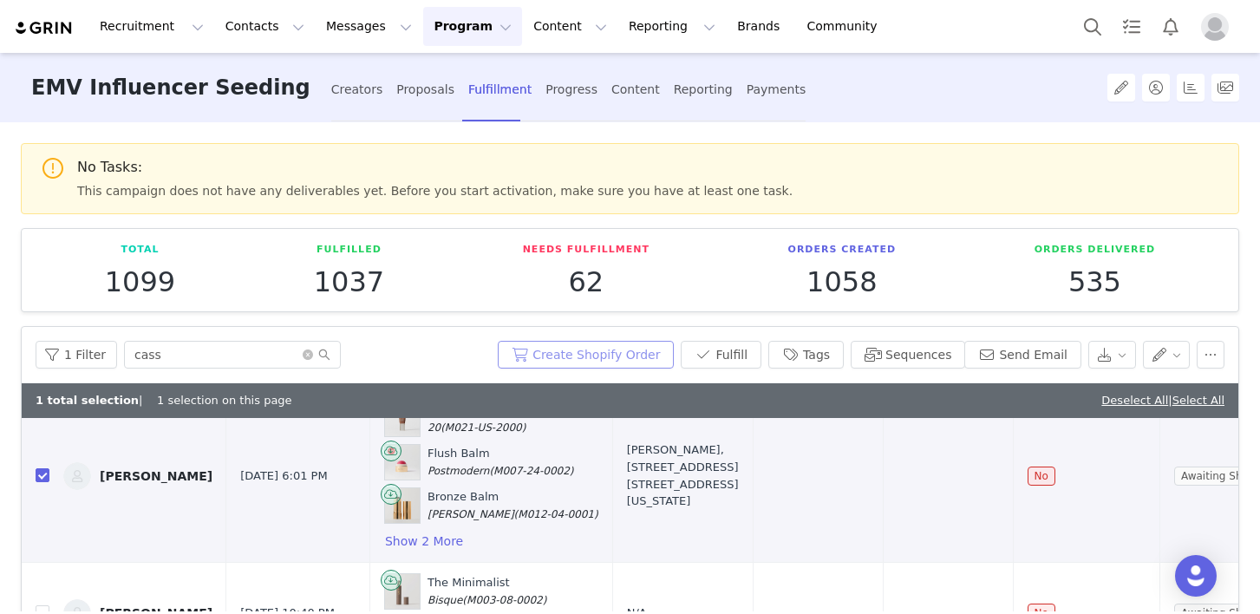
click at [632, 349] on button "Create Shopify Order" at bounding box center [586, 355] width 176 height 28
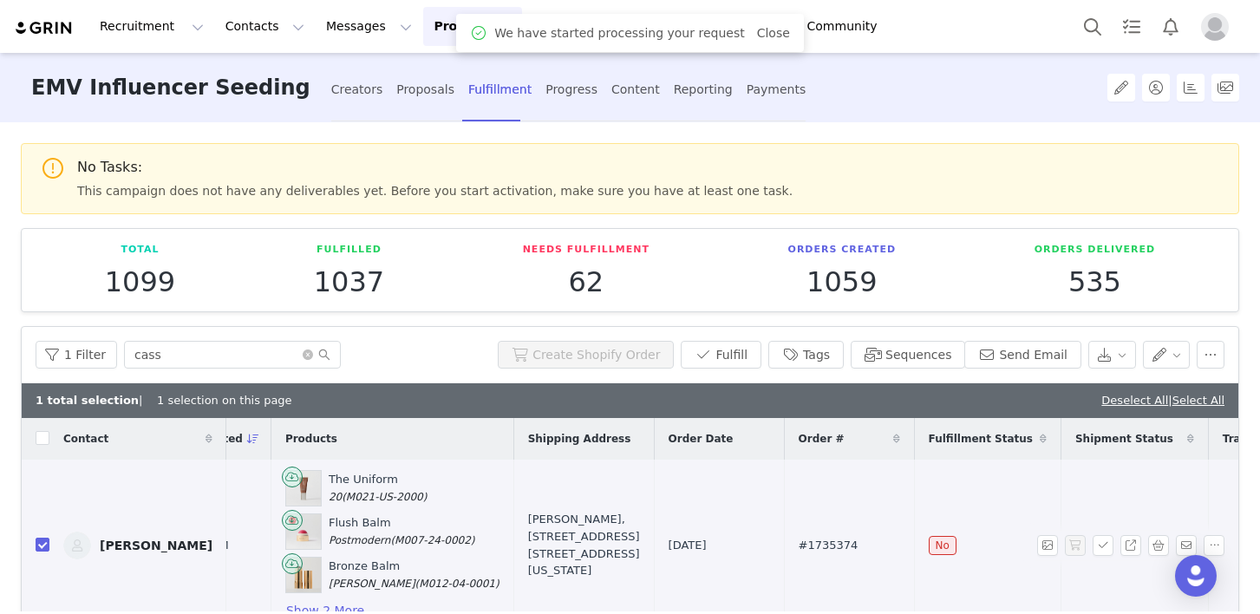
scroll to position [0, 151]
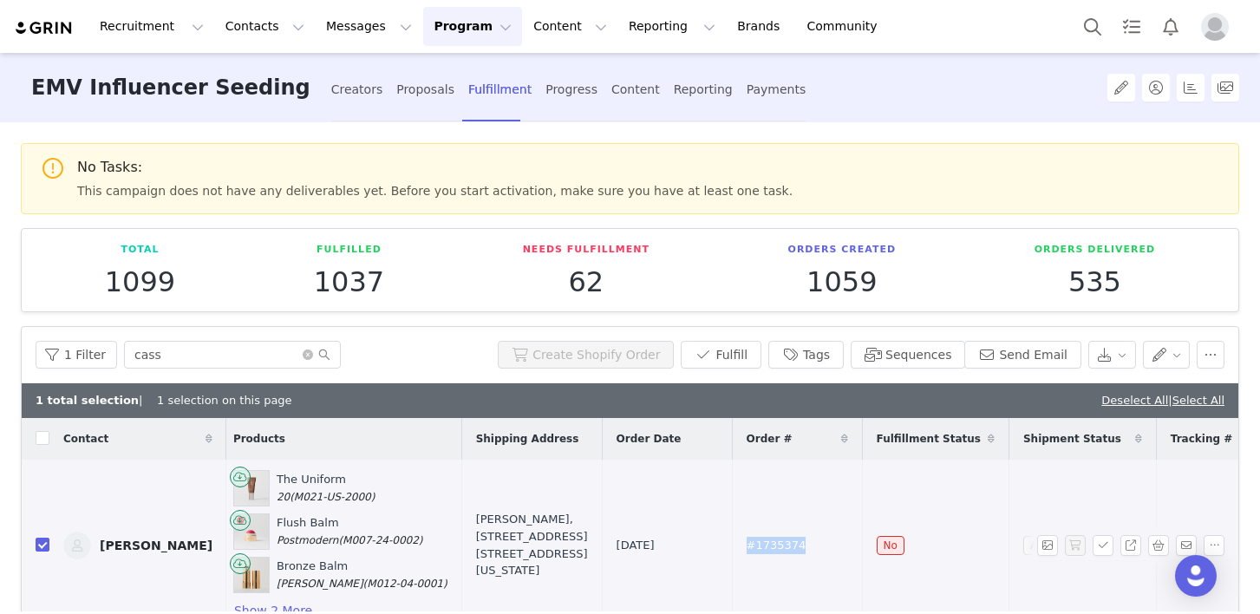
drag, startPoint x: 761, startPoint y: 549, endPoint x: 708, endPoint y: 549, distance: 53.8
click at [732, 549] on td "#1735374" at bounding box center [797, 546] width 130 height 173
copy span "#1735374"
